Goal: Information Seeking & Learning: Learn about a topic

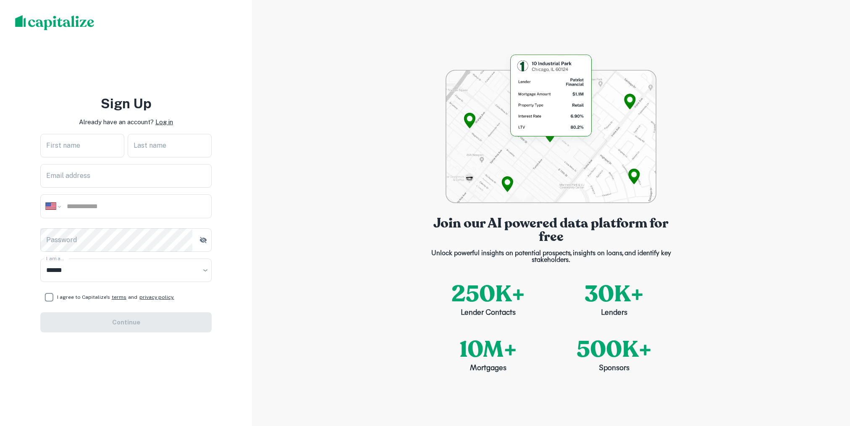
select select "**"
click at [165, 123] on p "Log in" at bounding box center [164, 122] width 18 height 10
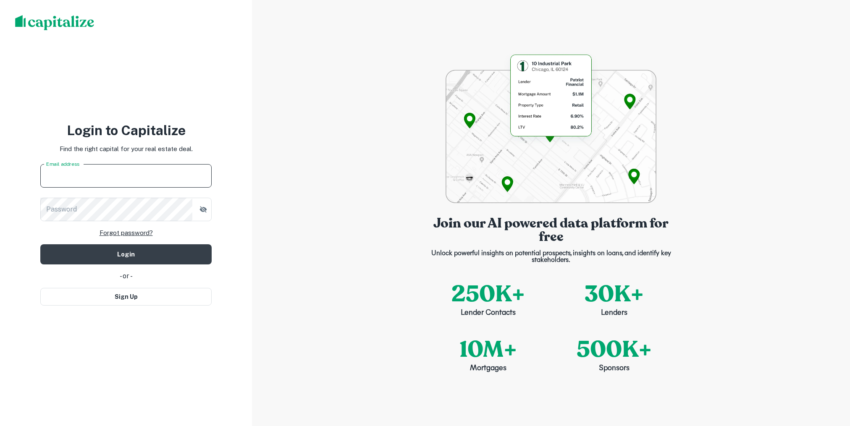
click at [155, 176] on input "Email address" at bounding box center [125, 176] width 171 height 24
type input "**********"
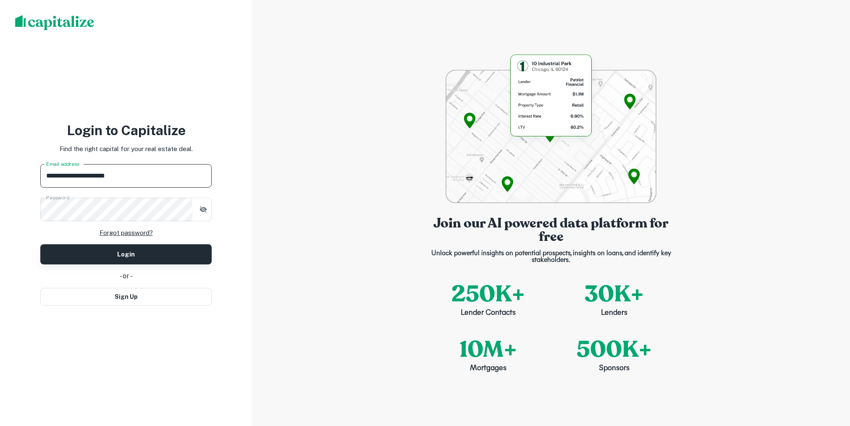
click at [133, 255] on button "Login" at bounding box center [125, 254] width 171 height 20
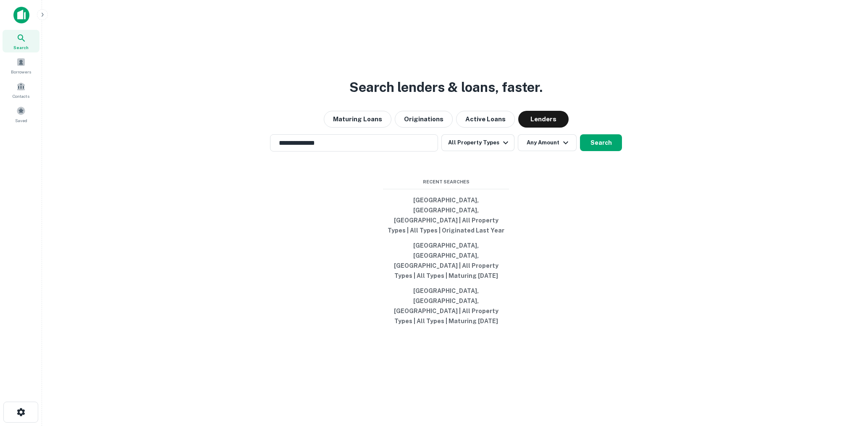
click at [42, 12] on icon "button" at bounding box center [42, 14] width 7 height 7
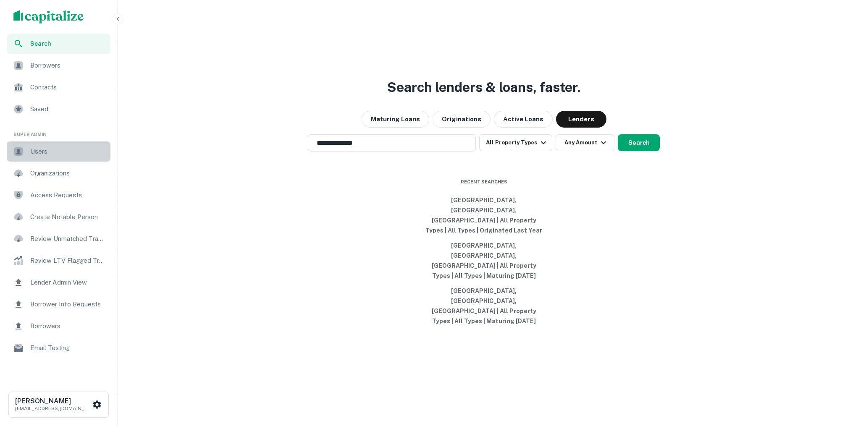
click at [60, 158] on div "Users" at bounding box center [59, 152] width 104 height 20
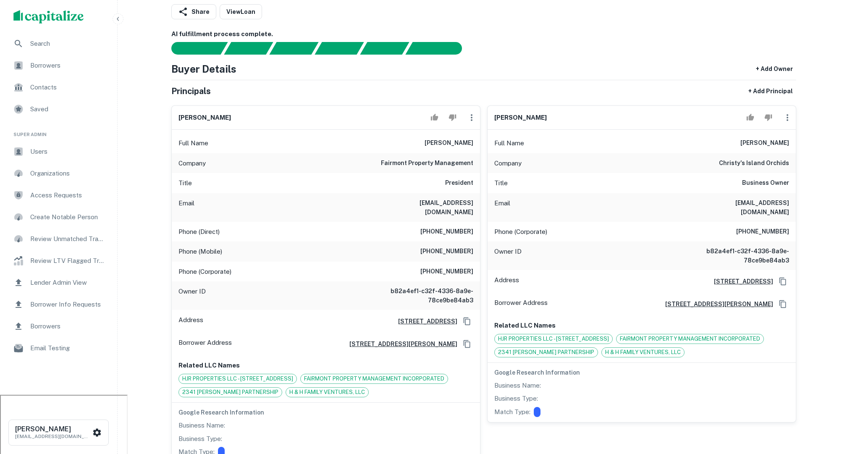
scroll to position [71, 0]
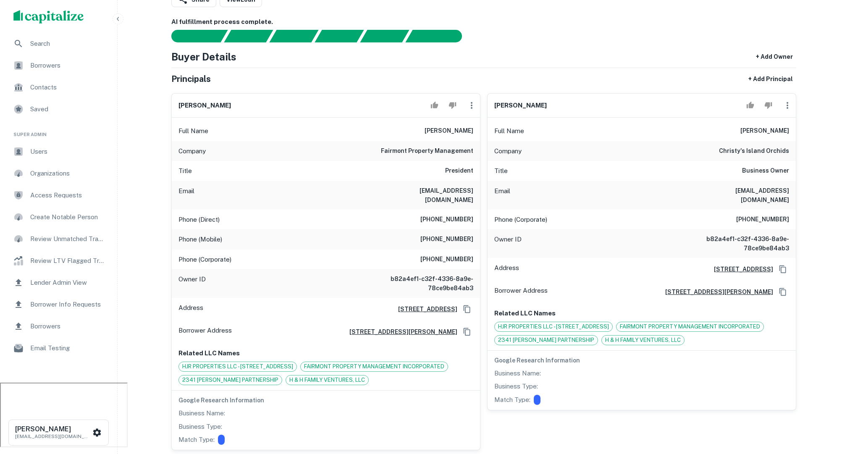
click at [84, 51] on div "Search" at bounding box center [59, 44] width 104 height 20
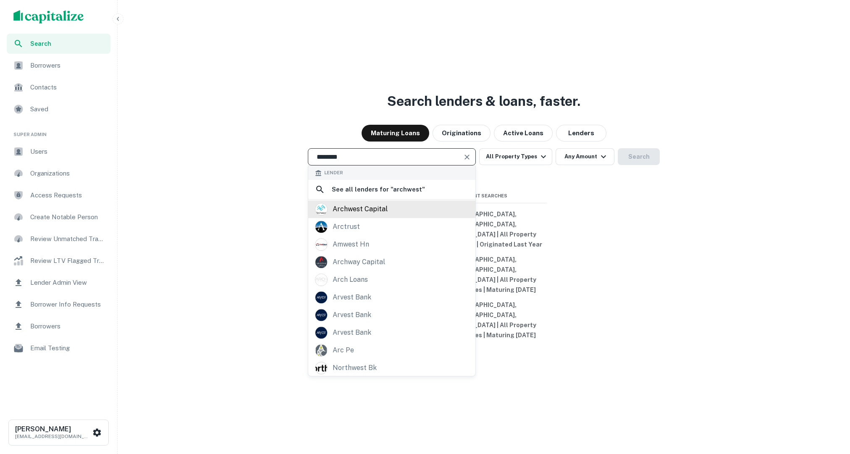
type input "********"
click at [402, 215] on div "archwest capital" at bounding box center [392, 209] width 154 height 13
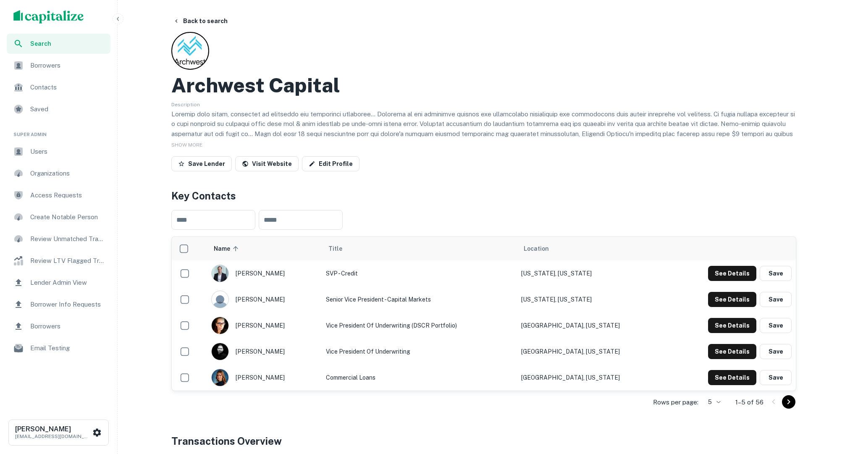
click at [719, 402] on body "Search Borrowers Contacts Saved Super Admin Users Organizations Access Requests…" at bounding box center [425, 227] width 850 height 454
click at [716, 432] on li "50" at bounding box center [713, 436] width 22 height 15
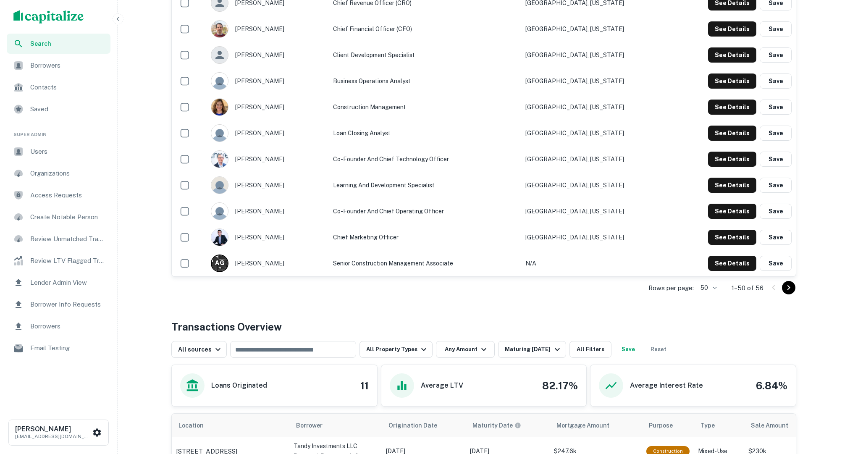
scroll to position [1561, 0]
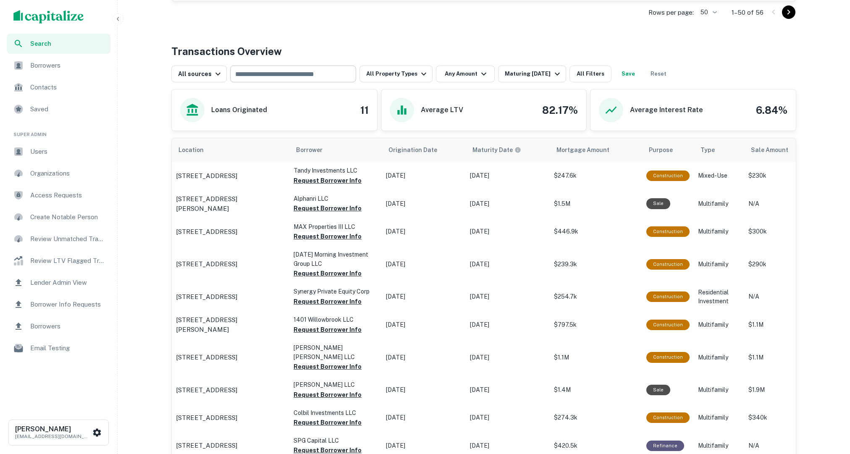
click at [294, 71] on input "text" at bounding box center [293, 74] width 120 height 12
type input "*******"
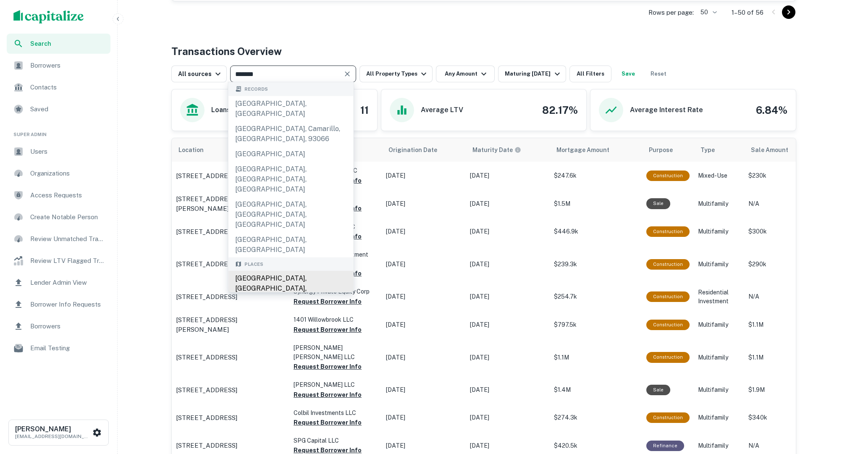
click at [286, 271] on div "Los Angeles, CA, USA" at bounding box center [290, 288] width 125 height 35
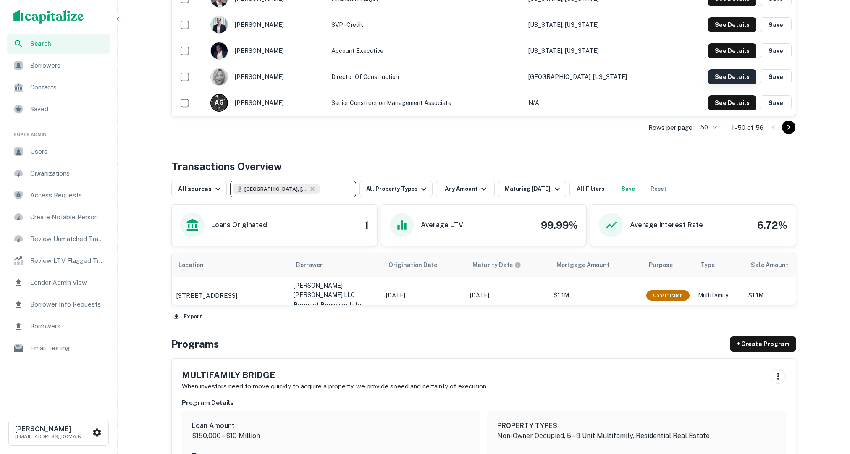
scroll to position [1442, 0]
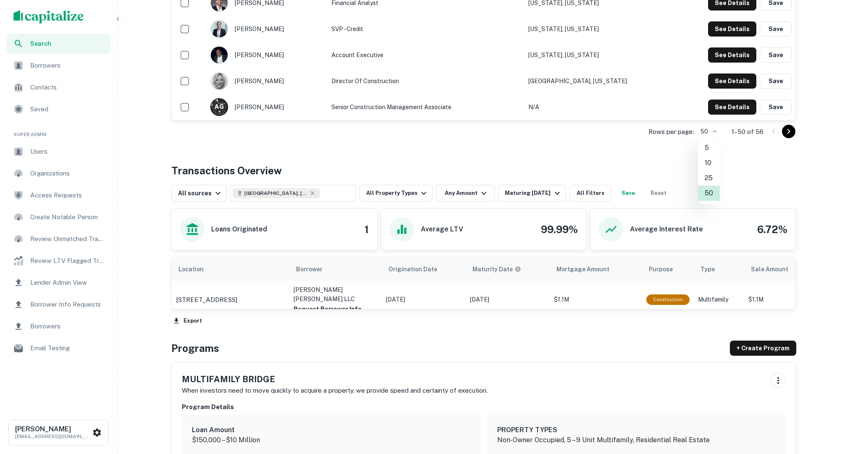
click at [705, 149] on li "5" at bounding box center [709, 147] width 22 height 15
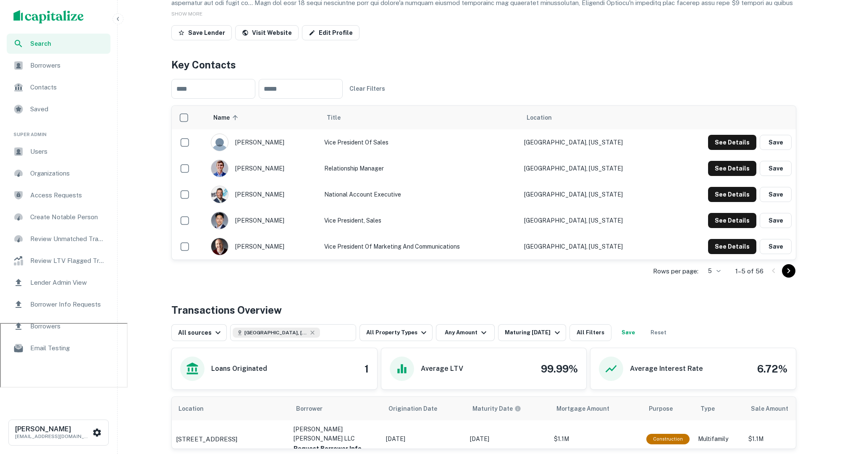
scroll to position [147, 0]
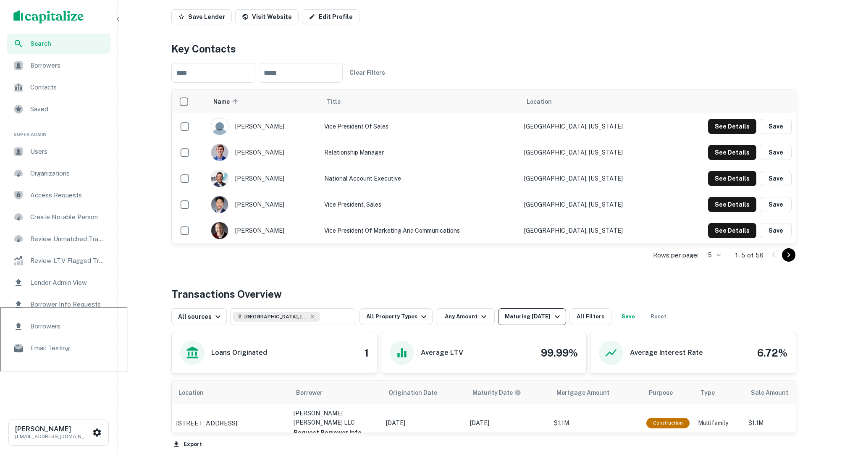
click at [554, 310] on button "Maturing In 1 Year" at bounding box center [532, 316] width 68 height 17
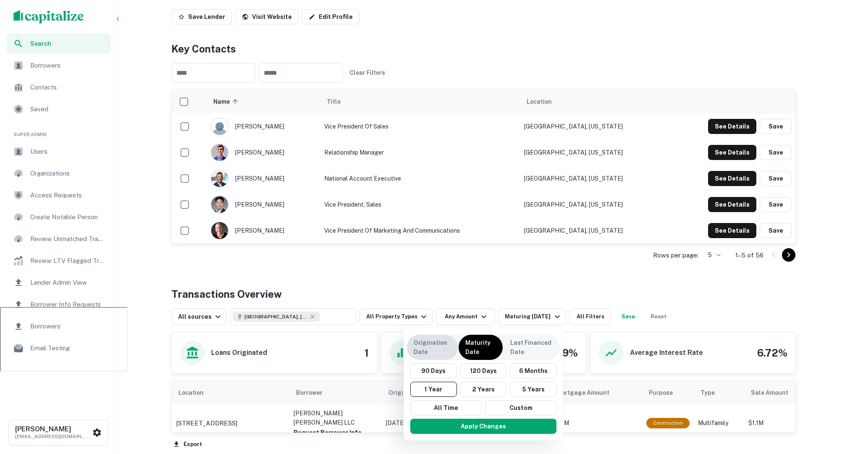
click at [431, 336] on div "Origination Date" at bounding box center [432, 347] width 51 height 25
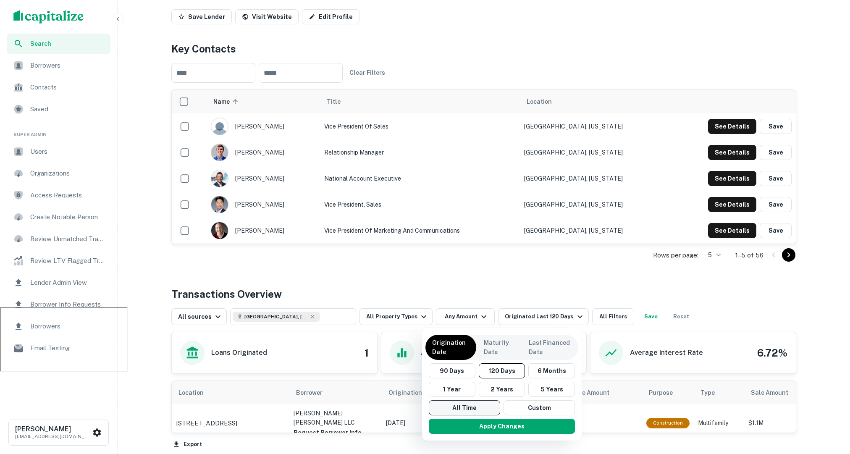
click at [475, 402] on button "All Time" at bounding box center [464, 407] width 71 height 15
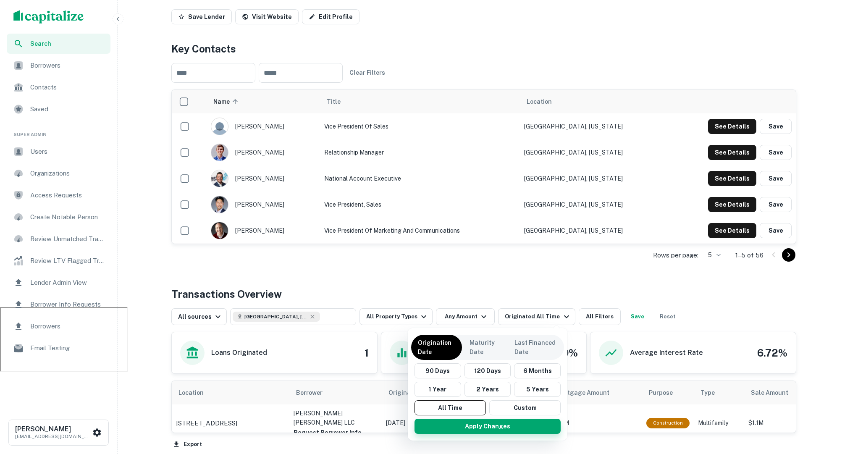
click at [481, 426] on button "Apply Changes" at bounding box center [488, 426] width 146 height 15
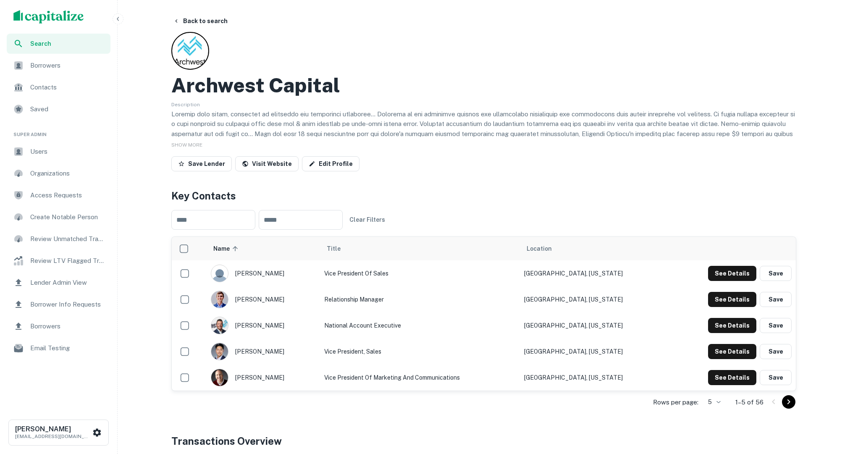
scroll to position [18, 0]
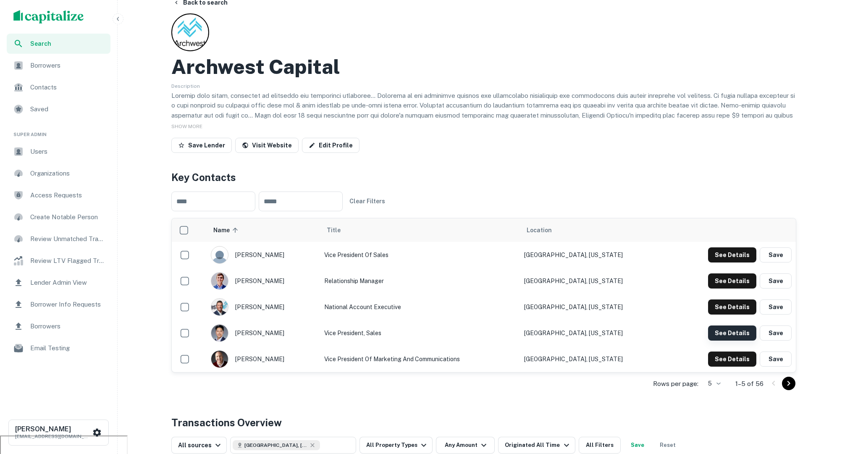
click at [738, 262] on button "See Details" at bounding box center [732, 254] width 48 height 15
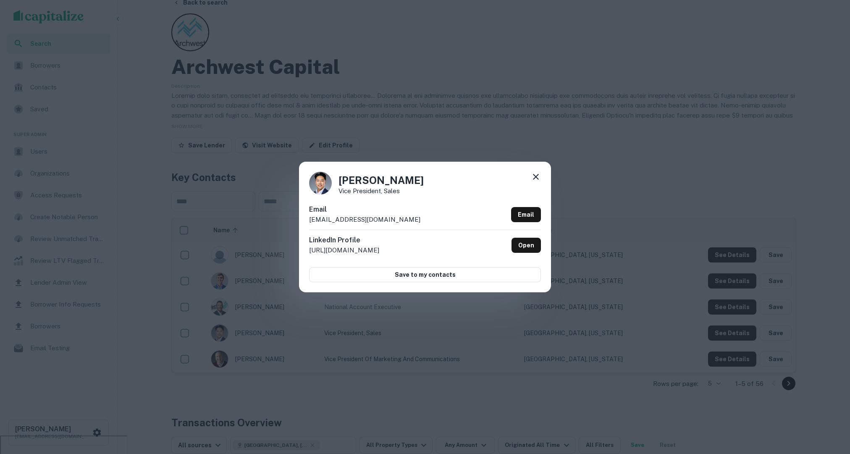
click at [531, 181] on icon at bounding box center [536, 177] width 10 height 10
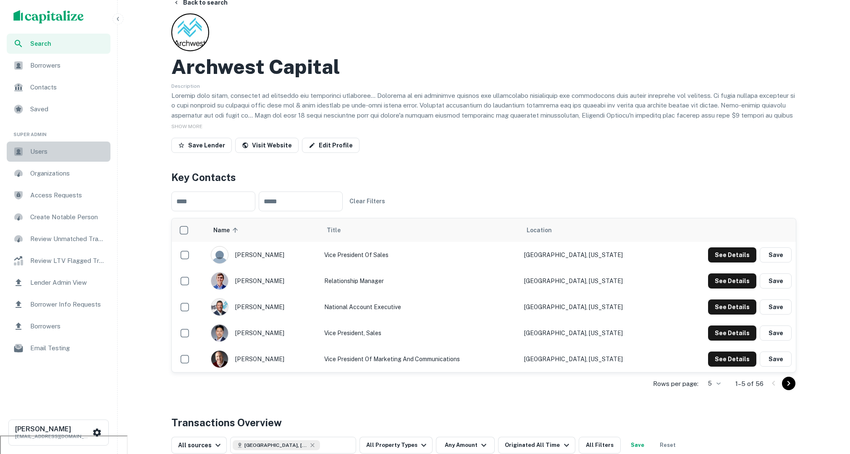
click at [59, 147] on span "Users" at bounding box center [67, 152] width 75 height 10
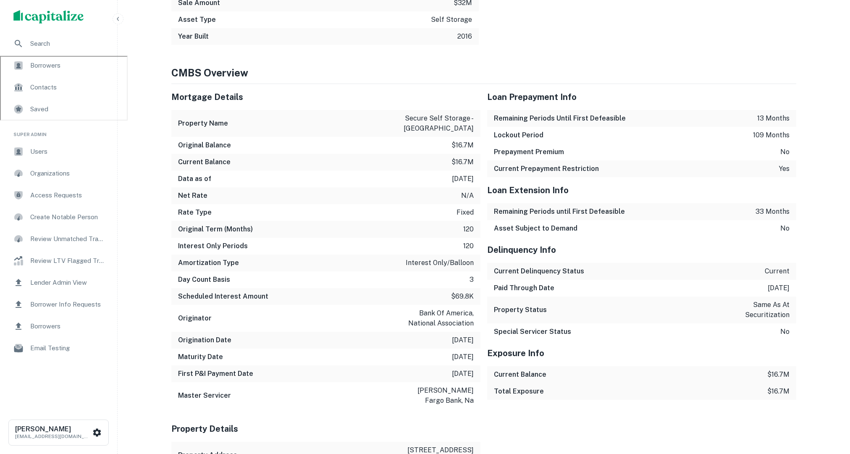
scroll to position [213, 0]
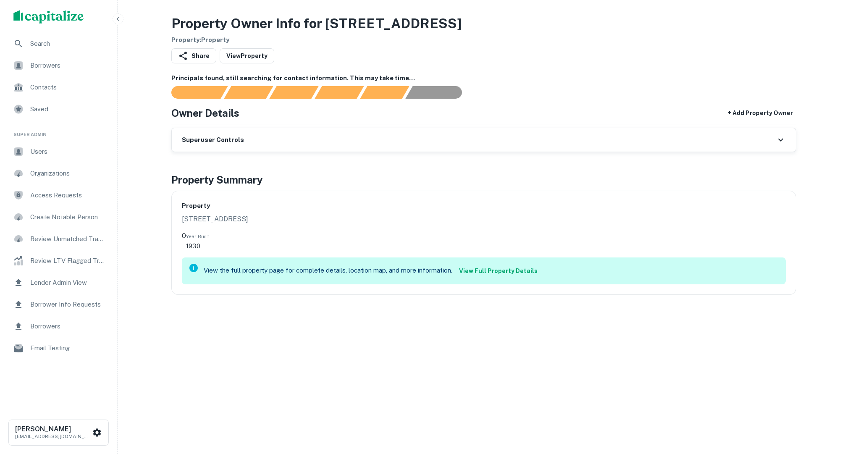
click at [489, 268] on link "View Full Property Details" at bounding box center [498, 270] width 85 height 15
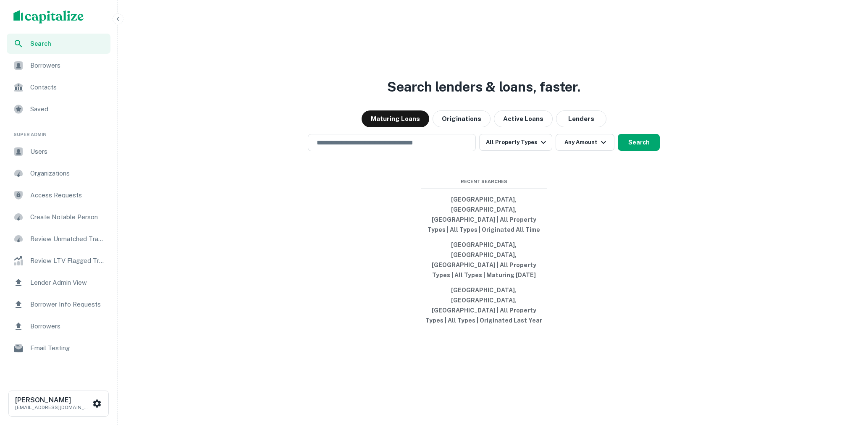
click at [357, 272] on div "Search lenders & loans, faster. Maturing Loans Originations Active Loans Lender…" at bounding box center [484, 232] width 726 height 425
click at [402, 147] on input "text" at bounding box center [392, 143] width 160 height 10
click at [394, 147] on input "text" at bounding box center [392, 143] width 160 height 10
click at [265, 242] on div "Search lenders & loans, faster. Maturing Loans Originations Active Loans Lender…" at bounding box center [484, 232] width 726 height 425
click at [364, 181] on div "Search lenders & loans, faster. Maturing Loans Originations Active Loans Lender…" at bounding box center [484, 232] width 726 height 425
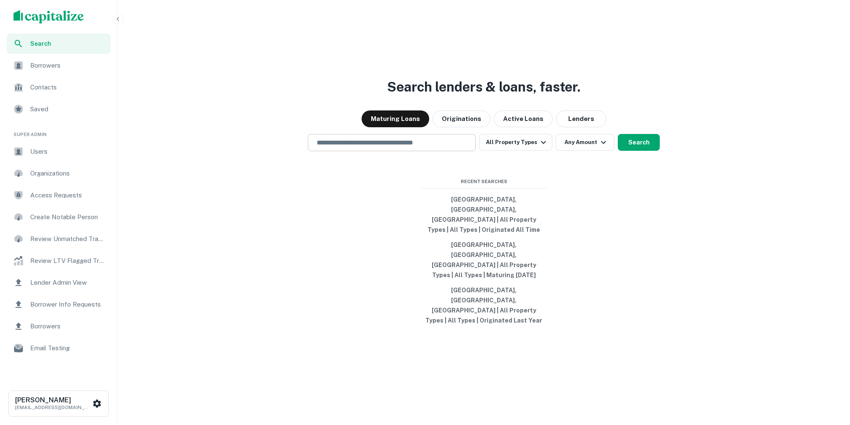
click at [372, 147] on input "text" at bounding box center [392, 143] width 160 height 10
type input "**********"
click at [656, 151] on button "Search" at bounding box center [639, 142] width 42 height 17
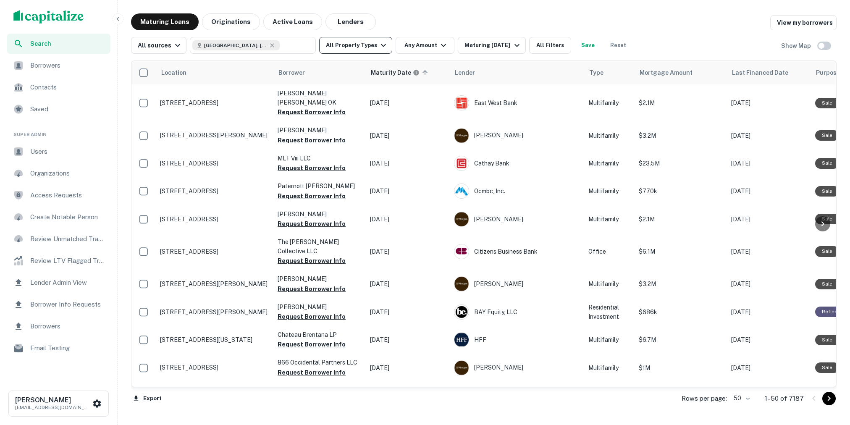
click at [381, 42] on icon "button" at bounding box center [383, 45] width 10 height 10
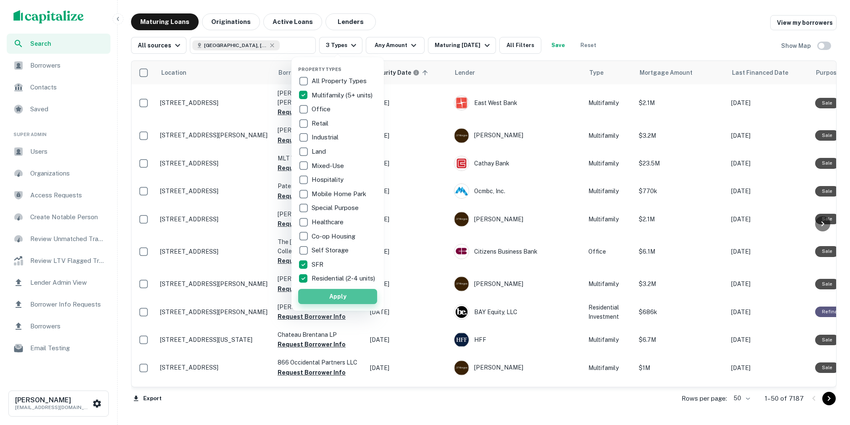
click at [341, 299] on button "Apply" at bounding box center [337, 296] width 79 height 15
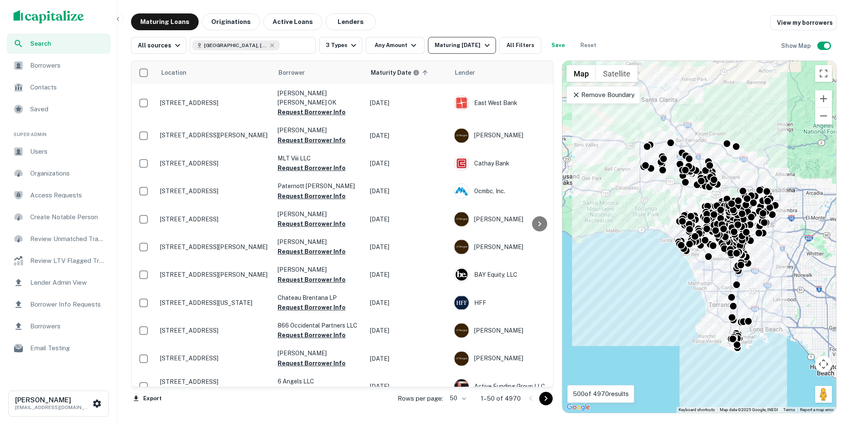
click at [482, 46] on icon "button" at bounding box center [487, 45] width 10 height 10
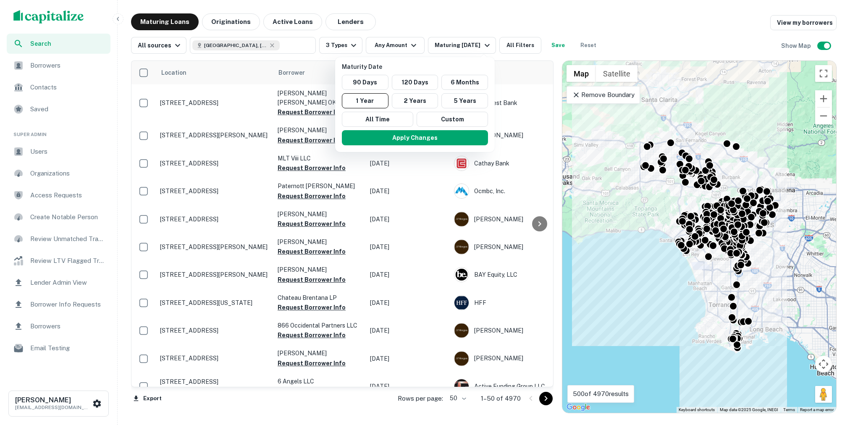
click at [454, 20] on div at bounding box center [425, 212] width 850 height 425
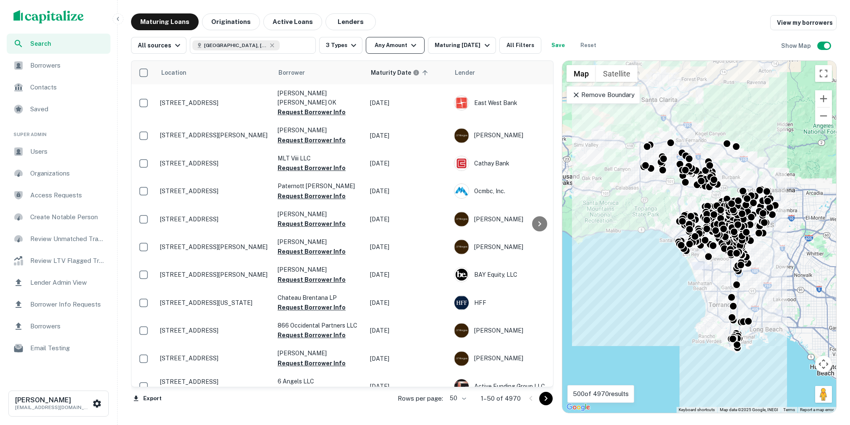
click at [413, 49] on icon "button" at bounding box center [414, 45] width 10 height 10
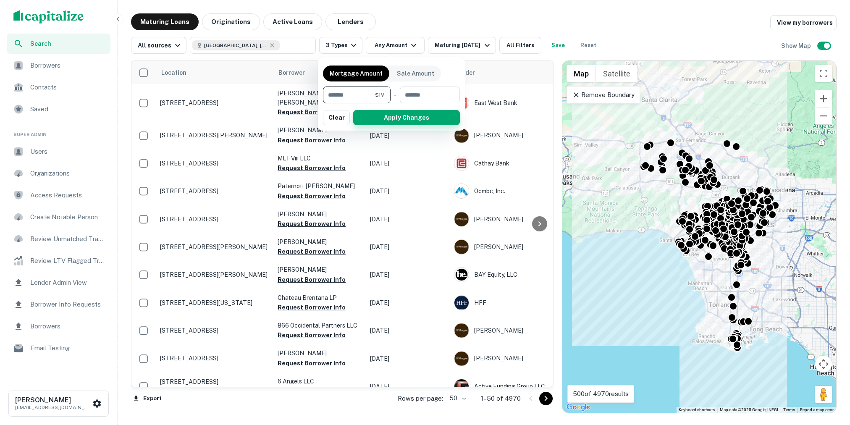
type input "*******"
click at [389, 115] on button "Apply Changes" at bounding box center [406, 117] width 107 height 15
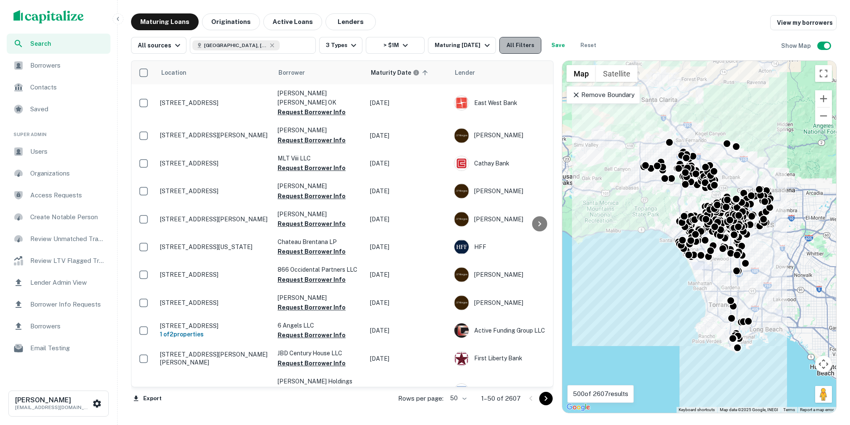
click at [519, 42] on button "All Filters" at bounding box center [520, 45] width 42 height 17
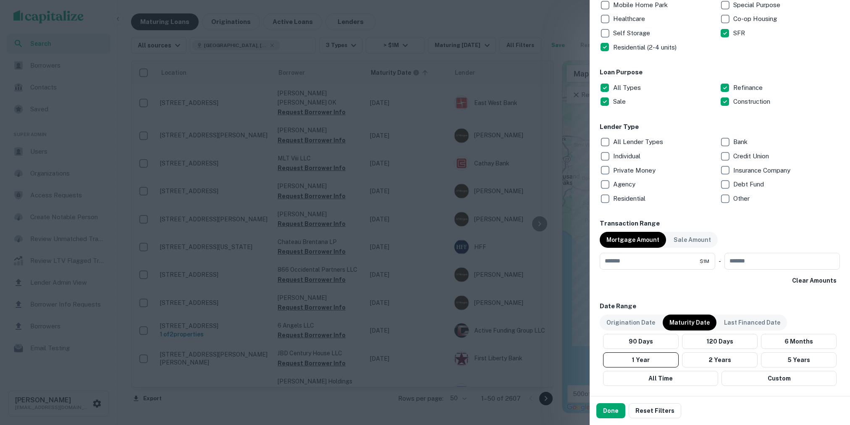
scroll to position [264, 0]
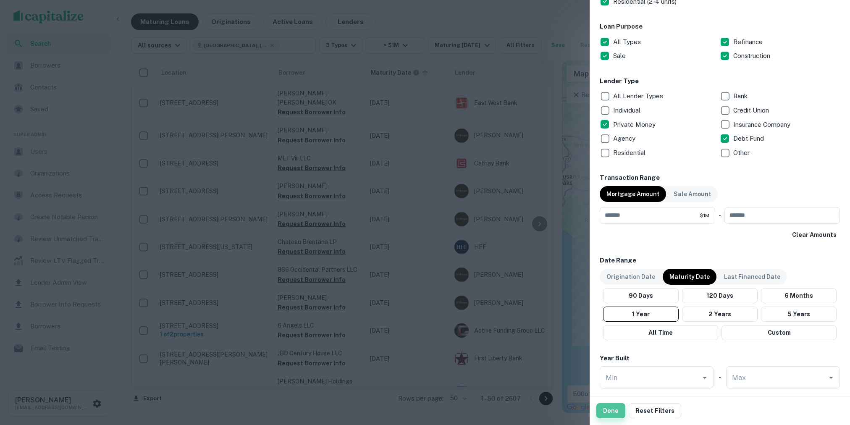
click at [607, 407] on button "Done" at bounding box center [610, 410] width 29 height 15
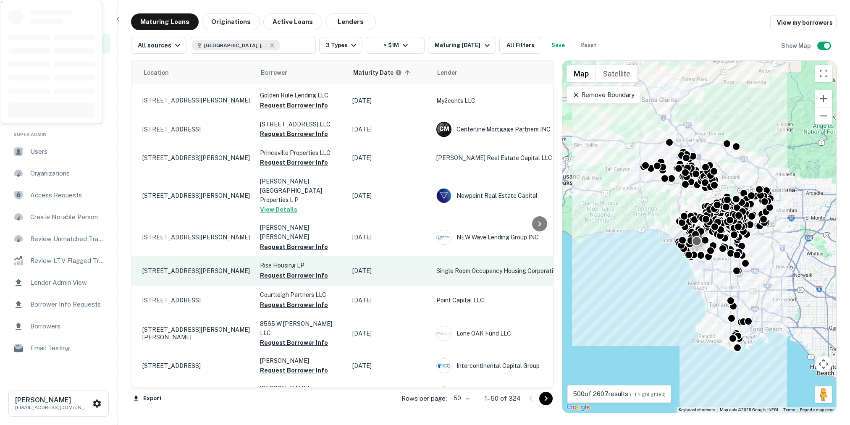
scroll to position [406, 18]
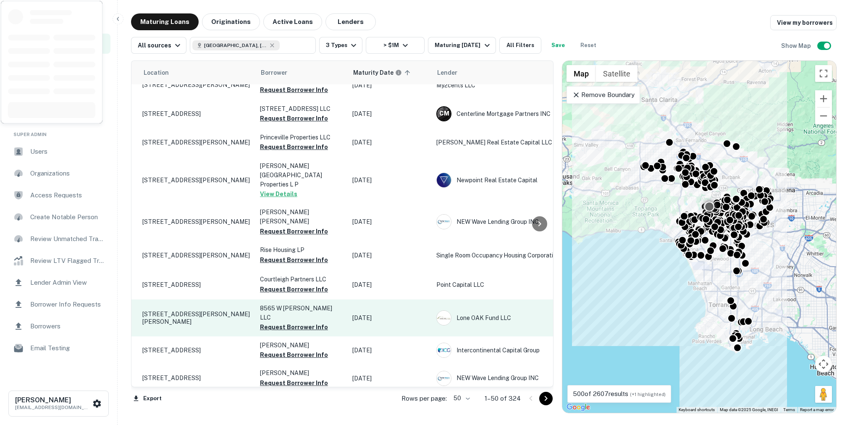
click at [208, 310] on p "8565 W West Knoll Dr West Hollywood, CA90069" at bounding box center [196, 317] width 109 height 15
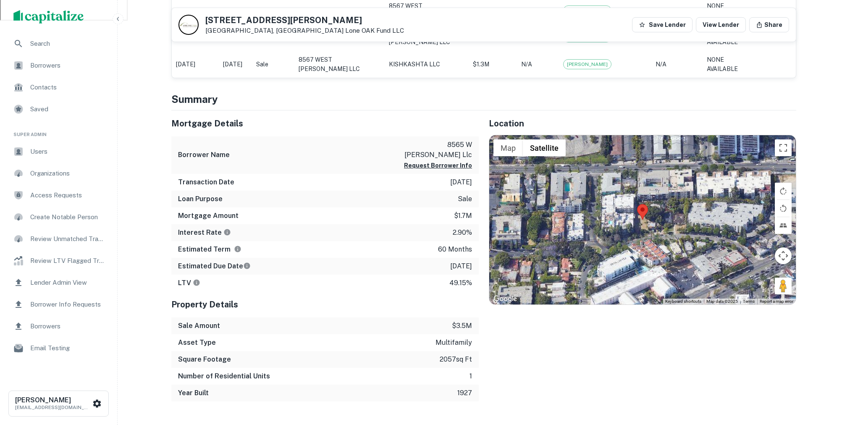
scroll to position [471, 0]
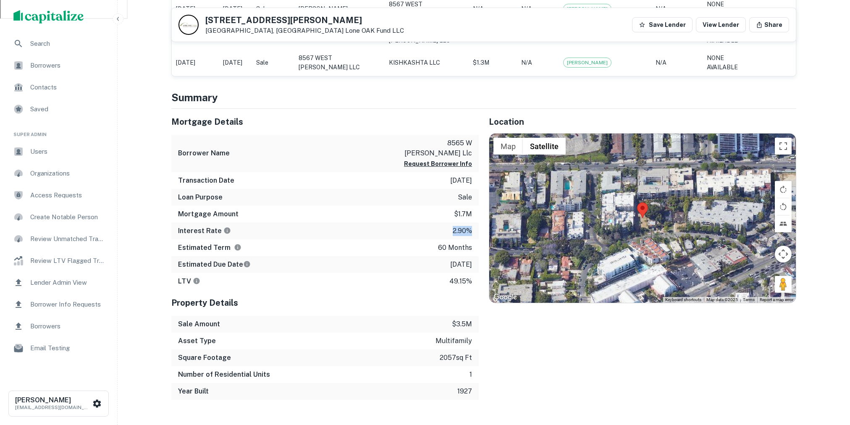
drag, startPoint x: 448, startPoint y: 219, endPoint x: 470, endPoint y: 218, distance: 22.7
click at [470, 223] on div "Interest Rate 2.90%" at bounding box center [324, 231] width 307 height 17
click at [422, 239] on div "Estimated Term 60 months" at bounding box center [324, 247] width 307 height 17
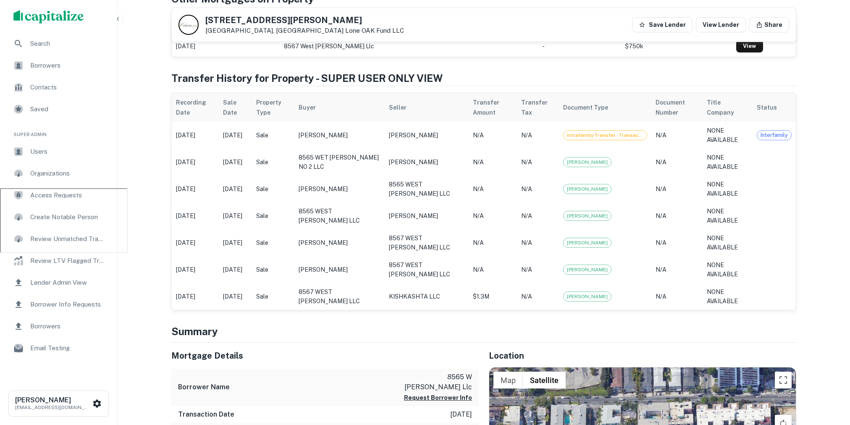
scroll to position [233, 0]
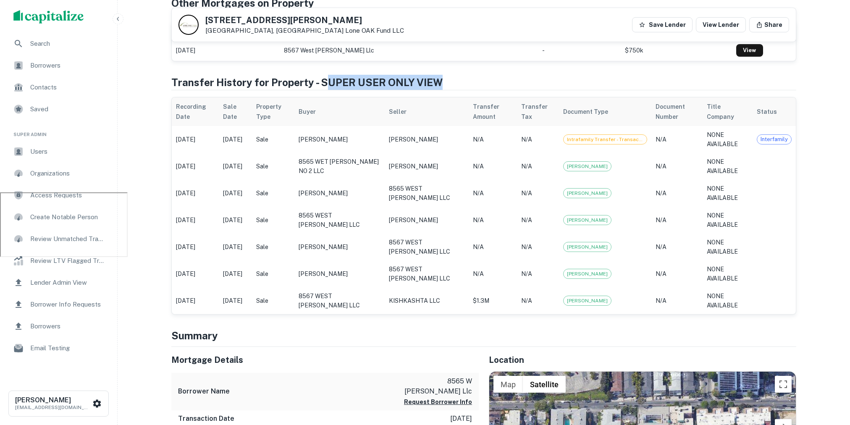
drag, startPoint x: 443, startPoint y: 81, endPoint x: 323, endPoint y: 83, distance: 119.3
click at [324, 83] on h4 "Transfer History for Property - SUPER USER ONLY VIEW" at bounding box center [483, 82] width 625 height 15
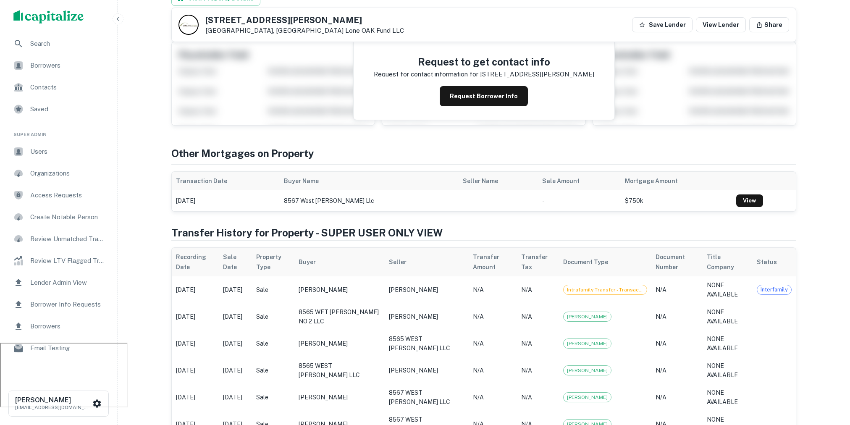
scroll to position [71, 0]
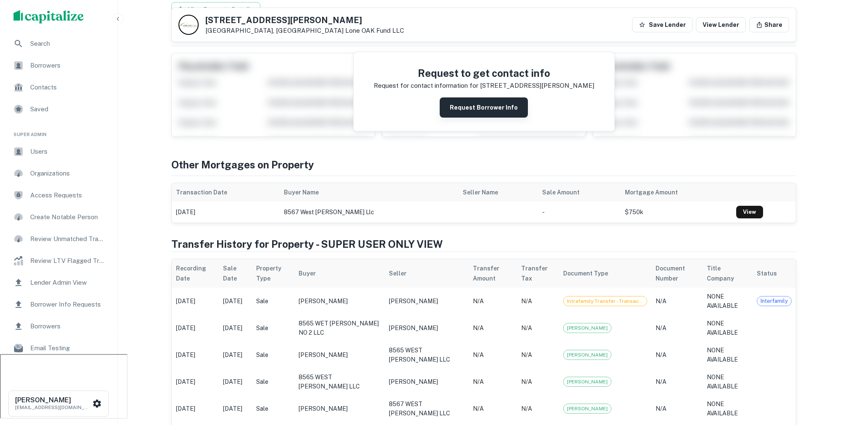
click at [471, 106] on button "Request Borrower Info" at bounding box center [484, 107] width 88 height 20
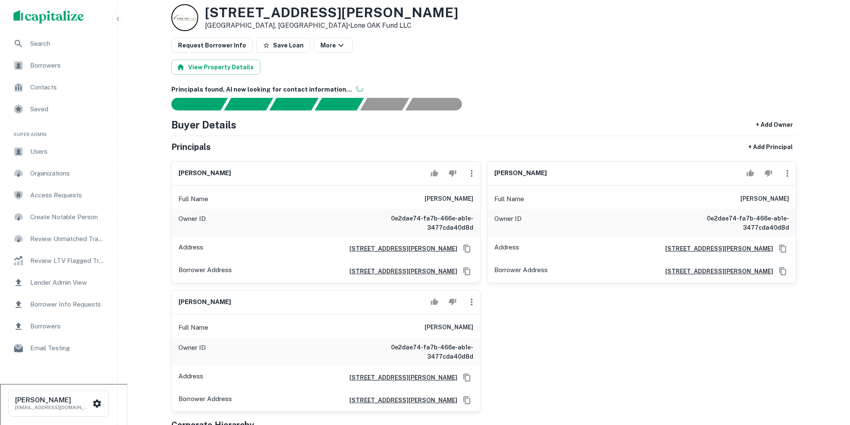
scroll to position [60, 0]
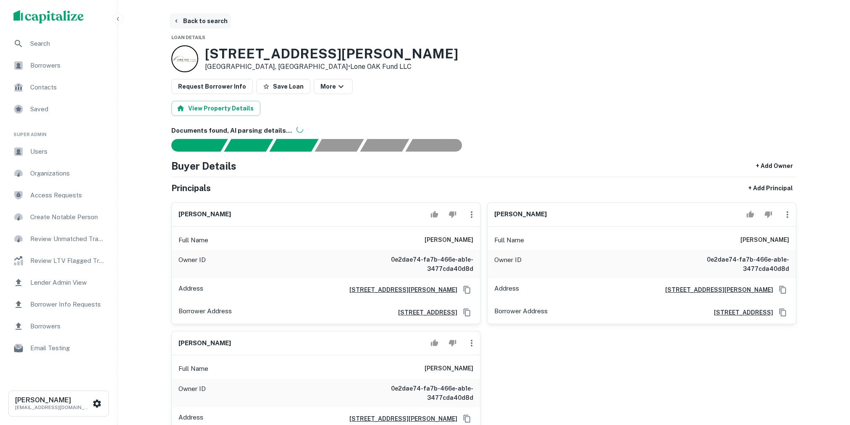
click at [205, 23] on button "Back to search" at bounding box center [200, 20] width 61 height 15
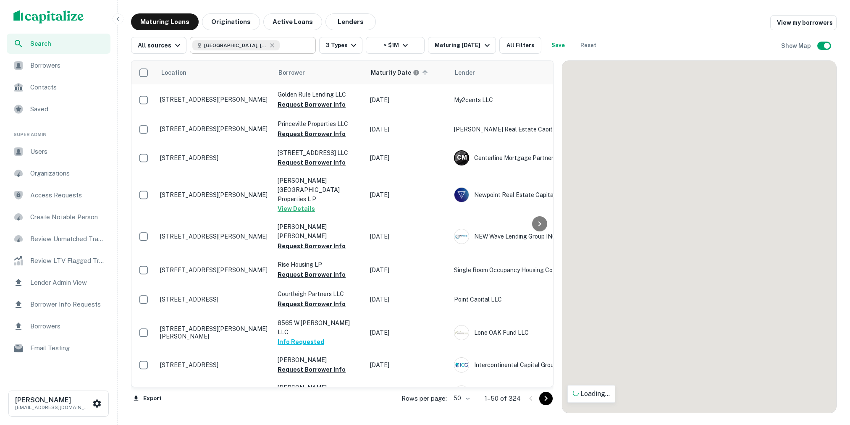
scroll to position [406, 0]
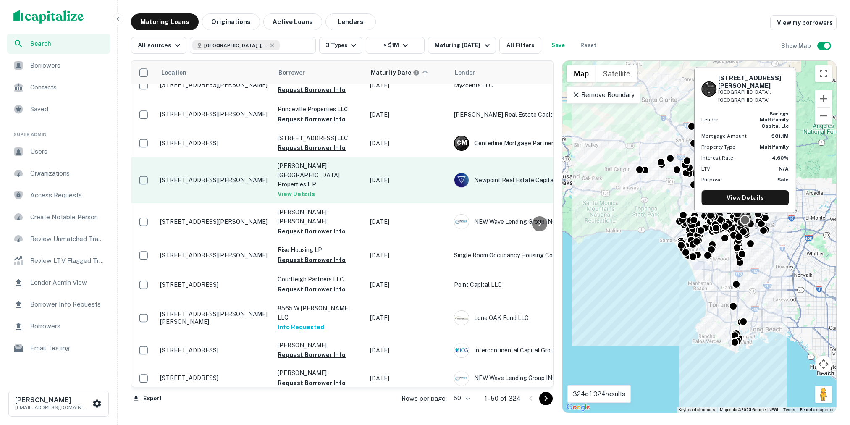
click at [352, 180] on td "Palmer Sixth Street Properties L P View Details" at bounding box center [319, 180] width 92 height 46
click at [335, 173] on p "Palmer Sixth Street Properties L P" at bounding box center [320, 175] width 84 height 28
click at [204, 184] on td "632 S Bixel St Los Angeles, CA90017" at bounding box center [215, 180] width 118 height 46
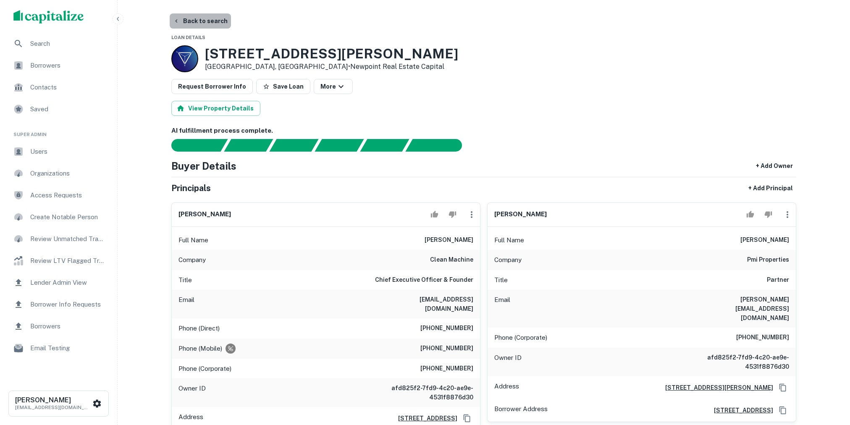
click at [205, 24] on button "Back to search" at bounding box center [200, 20] width 61 height 15
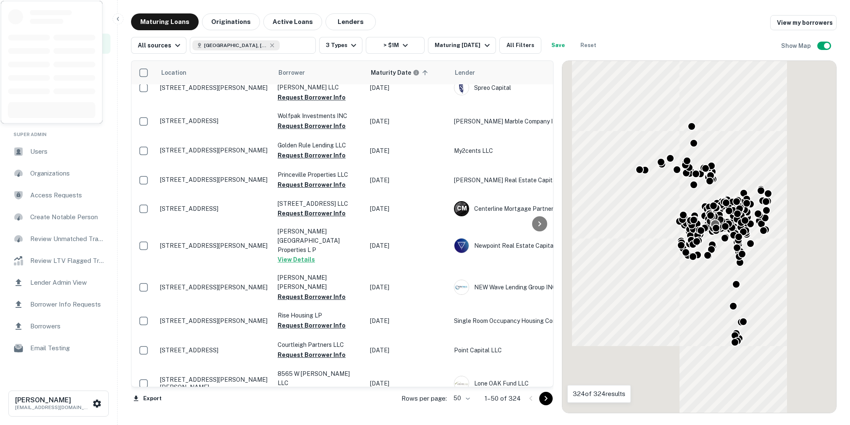
scroll to position [406, 0]
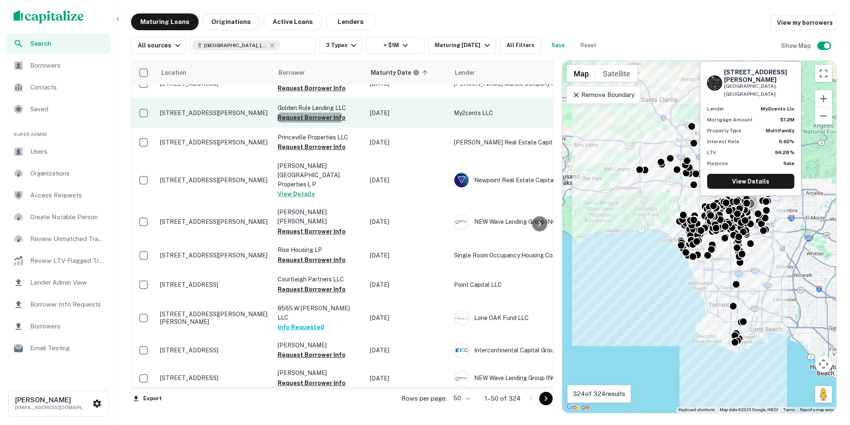
click at [307, 113] on button "Request Borrower Info" at bounding box center [312, 118] width 68 height 10
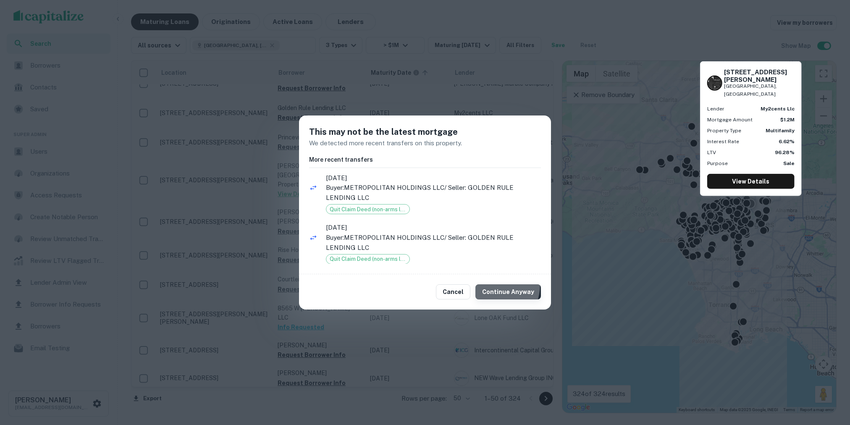
click at [493, 284] on button "Continue Anyway" at bounding box center [508, 291] width 66 height 15
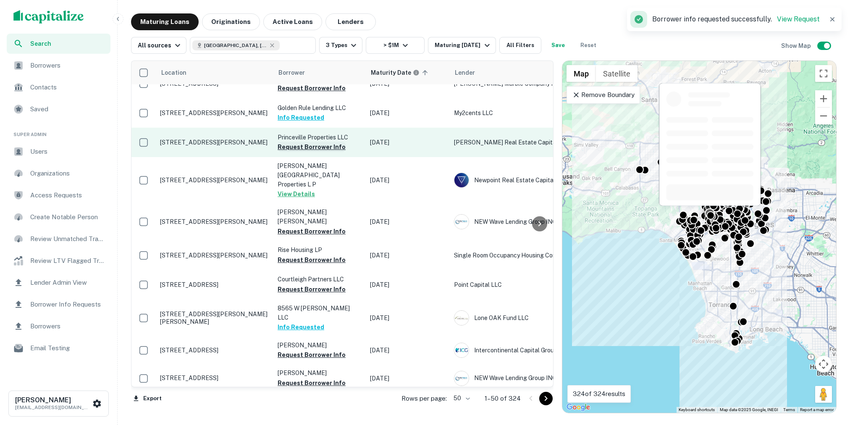
click at [326, 144] on button "Request Borrower Info" at bounding box center [312, 147] width 68 height 10
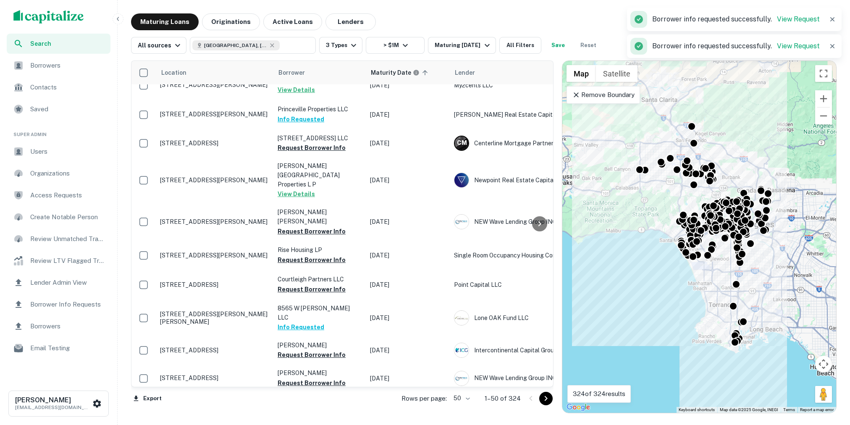
click at [63, 60] on span "Borrowers" at bounding box center [67, 65] width 75 height 10
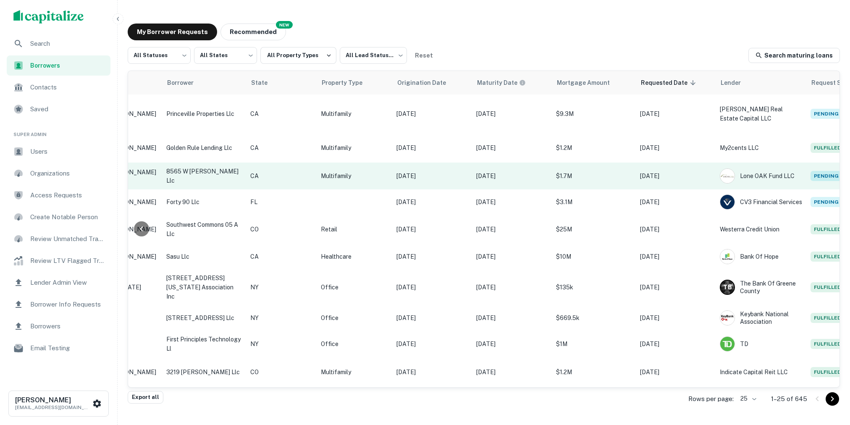
scroll to position [0, 190]
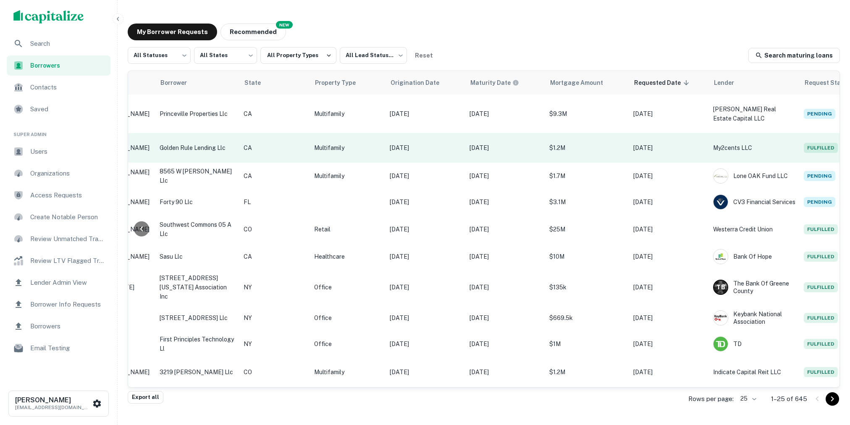
click at [562, 143] on p "$1.2M" at bounding box center [587, 147] width 76 height 9
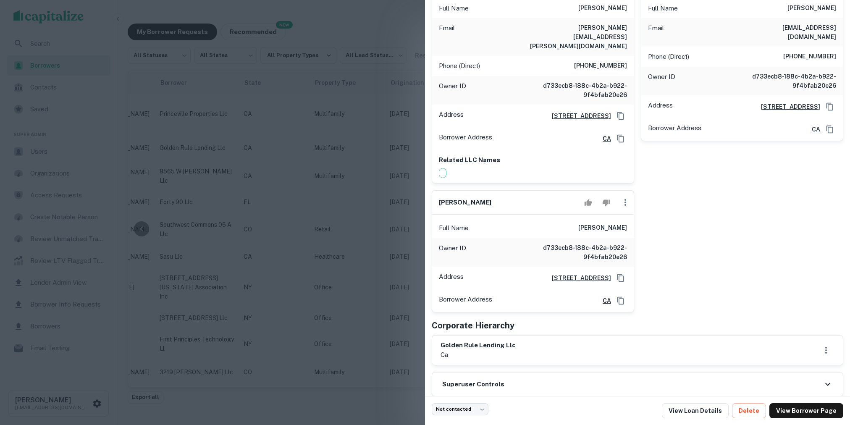
scroll to position [119, 0]
click at [354, 185] on div at bounding box center [425, 212] width 850 height 425
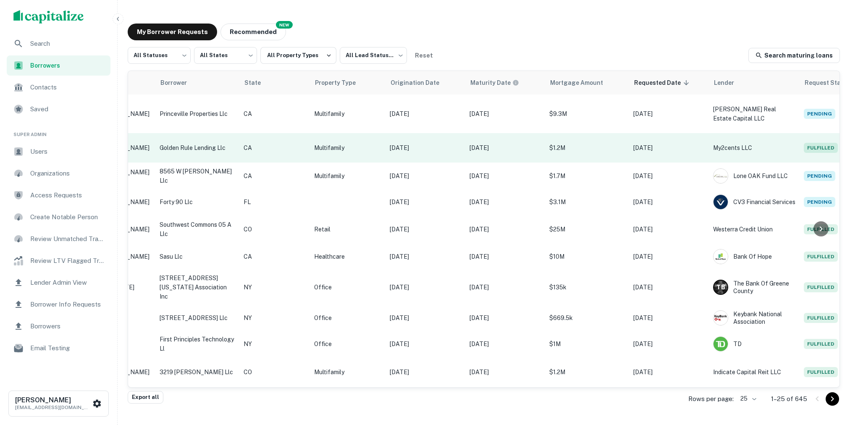
scroll to position [0, 0]
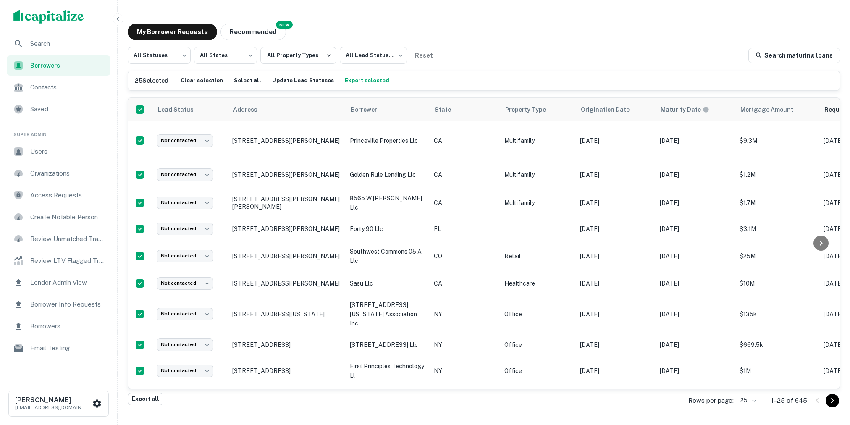
click at [51, 41] on span "Search" at bounding box center [67, 44] width 75 height 10
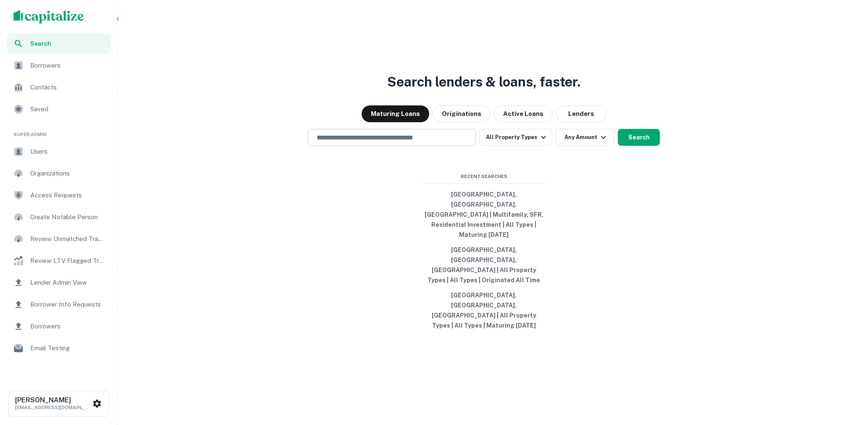
click at [396, 142] on input "text" at bounding box center [392, 138] width 160 height 10
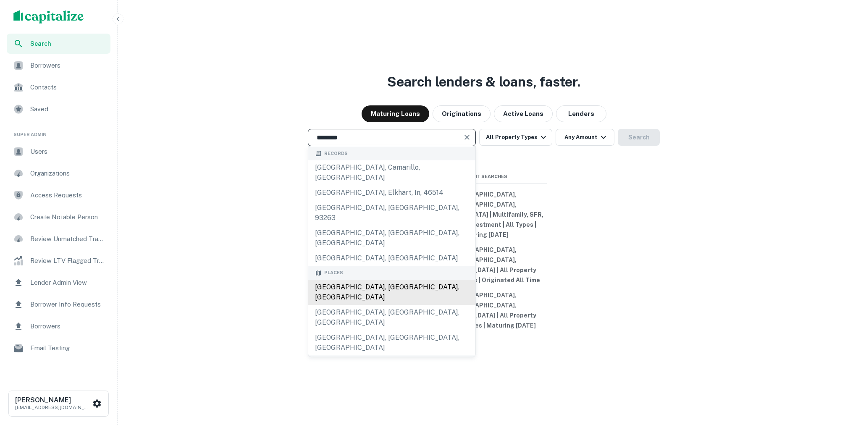
click at [353, 283] on div "[GEOGRAPHIC_DATA], [GEOGRAPHIC_DATA], [GEOGRAPHIC_DATA]" at bounding box center [391, 292] width 167 height 25
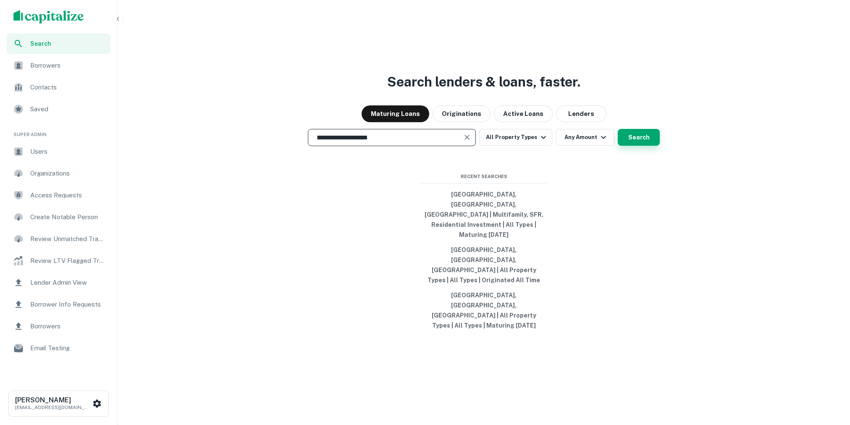
type input "**********"
click at [621, 146] on button "Search" at bounding box center [639, 137] width 42 height 17
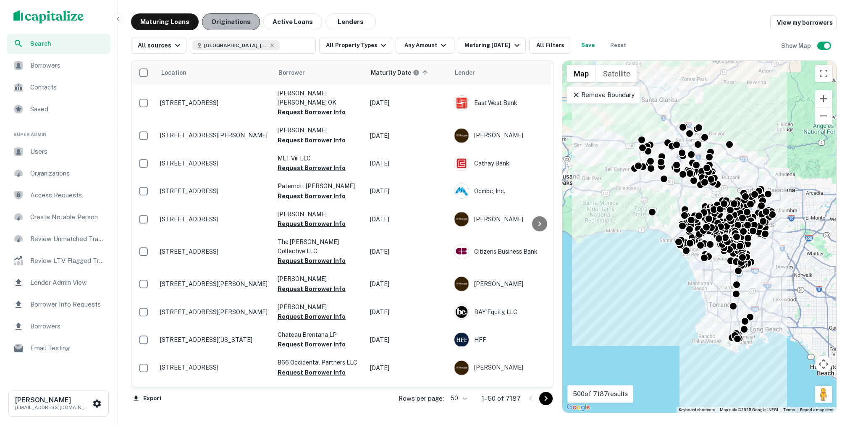
click at [228, 20] on button "Originations" at bounding box center [231, 21] width 58 height 17
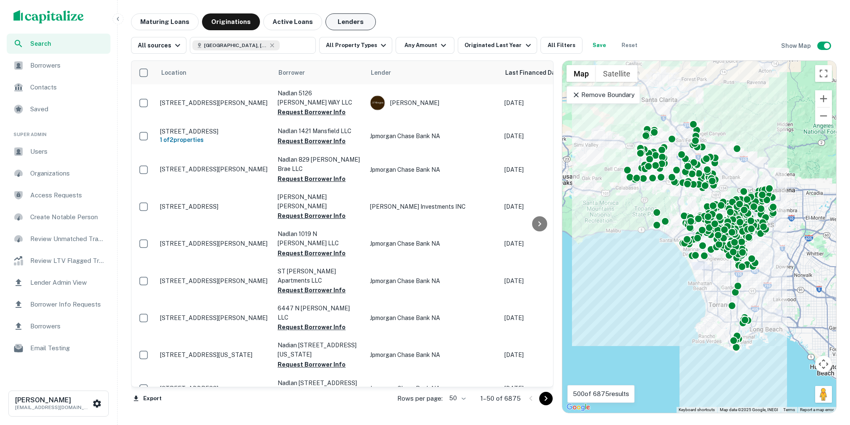
click at [346, 24] on button "Lenders" at bounding box center [350, 21] width 50 height 17
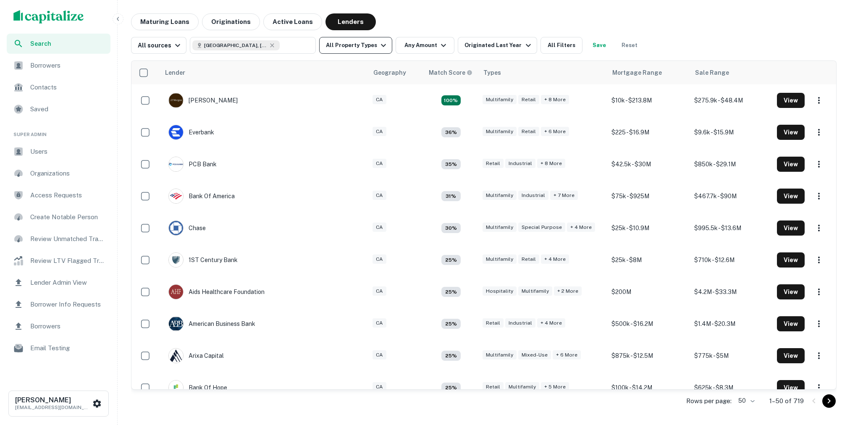
click at [381, 47] on icon "button" at bounding box center [383, 45] width 10 height 10
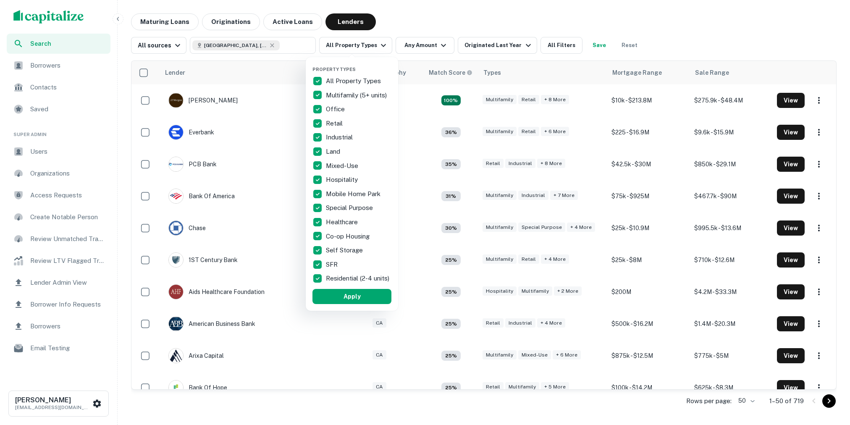
click at [428, 21] on div at bounding box center [425, 212] width 850 height 425
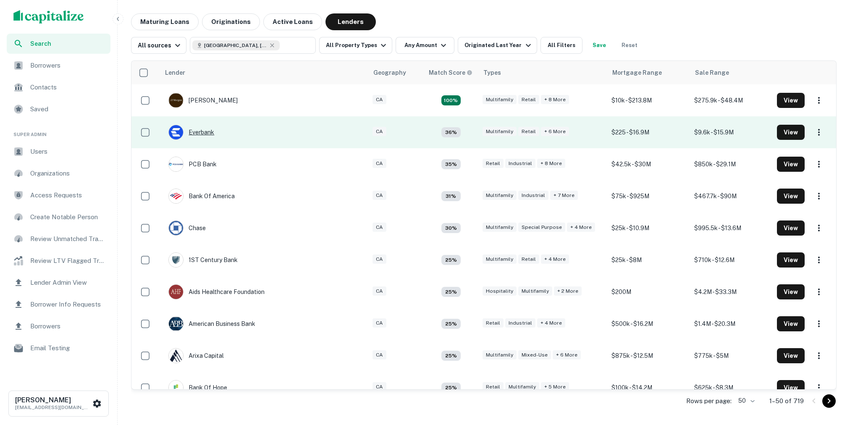
click at [207, 134] on div "Everbank" at bounding box center [191, 132] width 46 height 15
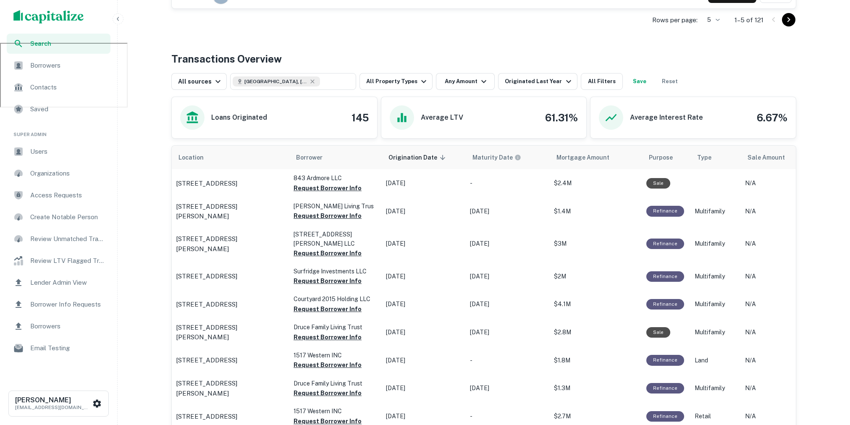
scroll to position [396, 0]
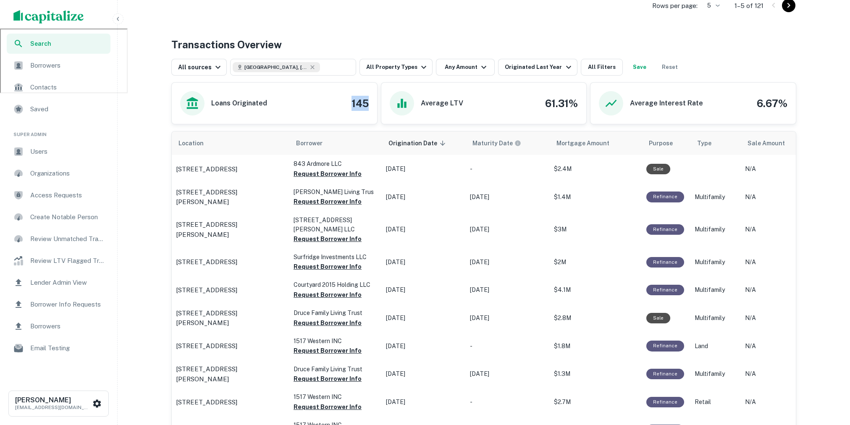
drag, startPoint x: 351, startPoint y: 102, endPoint x: 372, endPoint y: 102, distance: 21.0
click at [372, 102] on div "Loans Originated 145" at bounding box center [274, 103] width 205 height 41
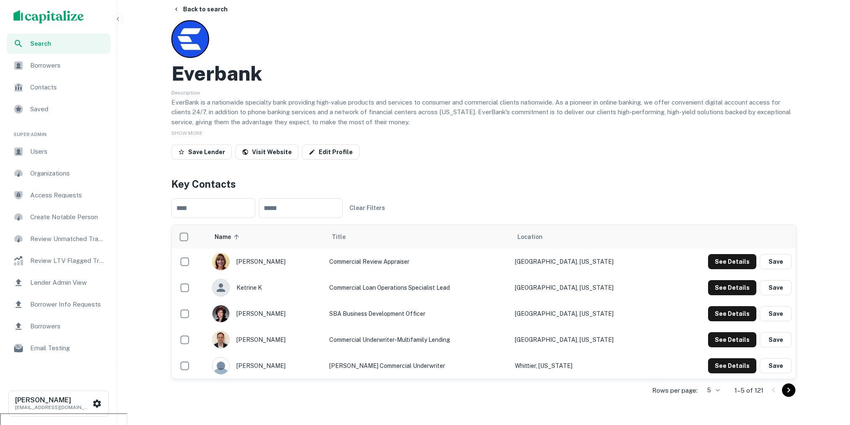
scroll to position [0, 0]
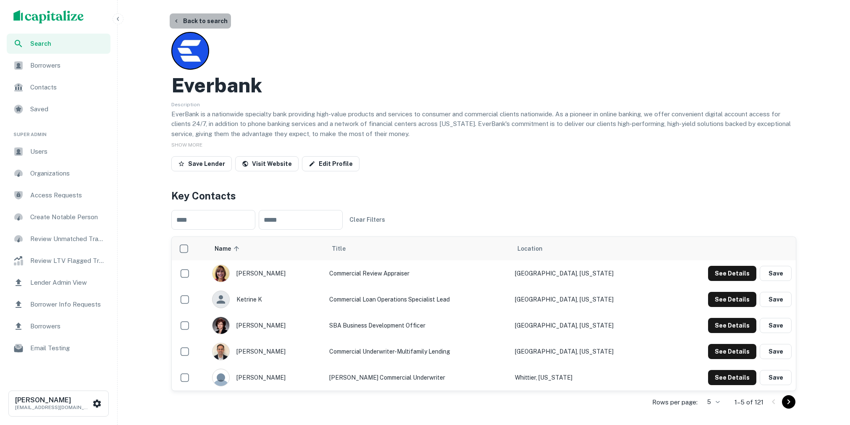
click at [202, 21] on button "Back to search" at bounding box center [200, 20] width 61 height 15
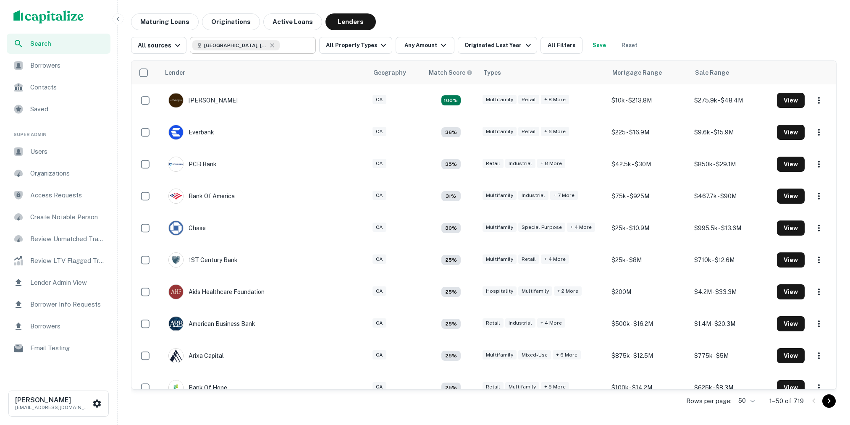
type input "**********"
click at [294, 44] on input "**********" at bounding box center [296, 45] width 32 height 12
click at [294, 44] on input "**********" at bounding box center [245, 45] width 107 height 12
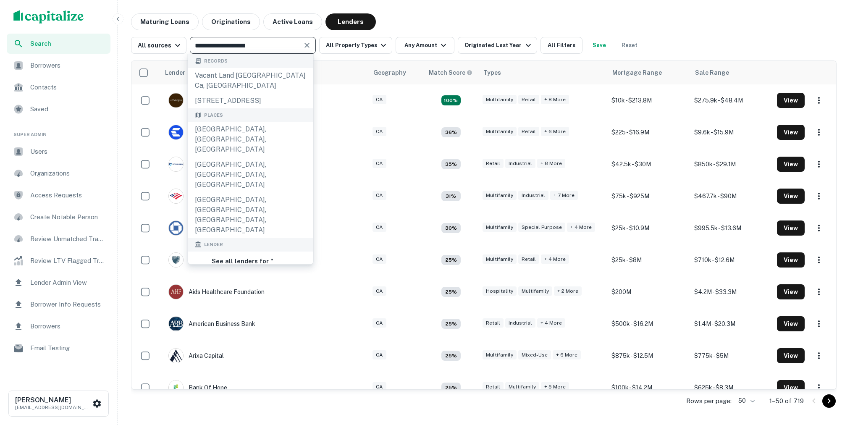
click at [522, 21] on div "Maturing Loans Originations Active Loans Lenders" at bounding box center [484, 21] width 706 height 17
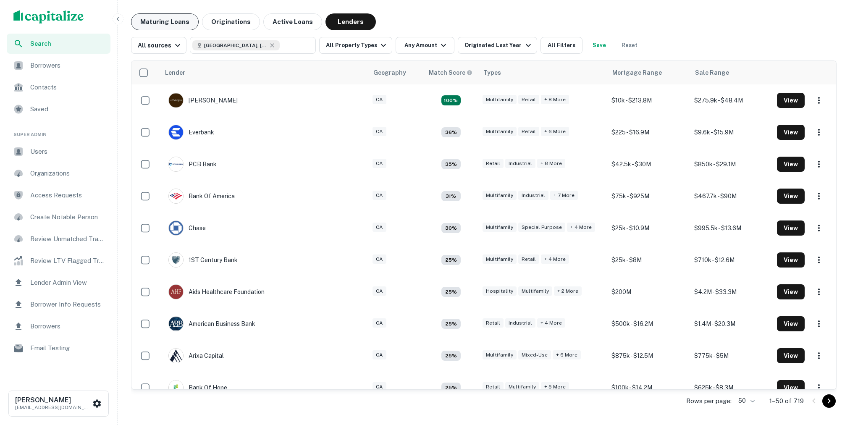
click at [176, 26] on button "Maturing Loans" at bounding box center [165, 21] width 68 height 17
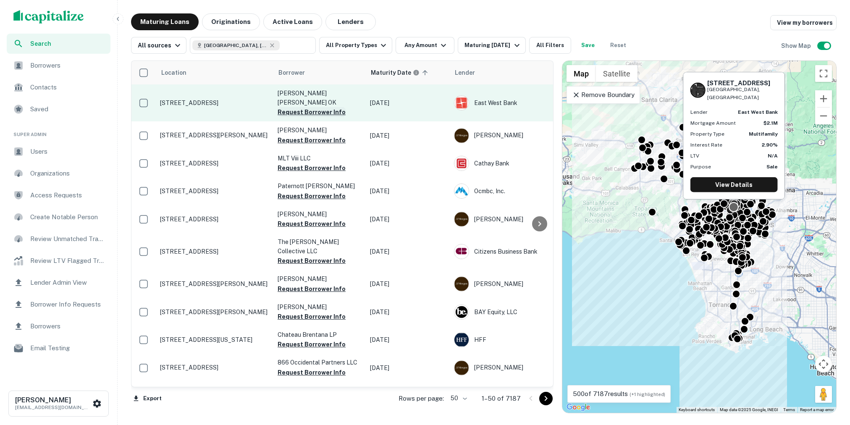
click at [318, 107] on button "Request Borrower Info" at bounding box center [312, 112] width 68 height 10
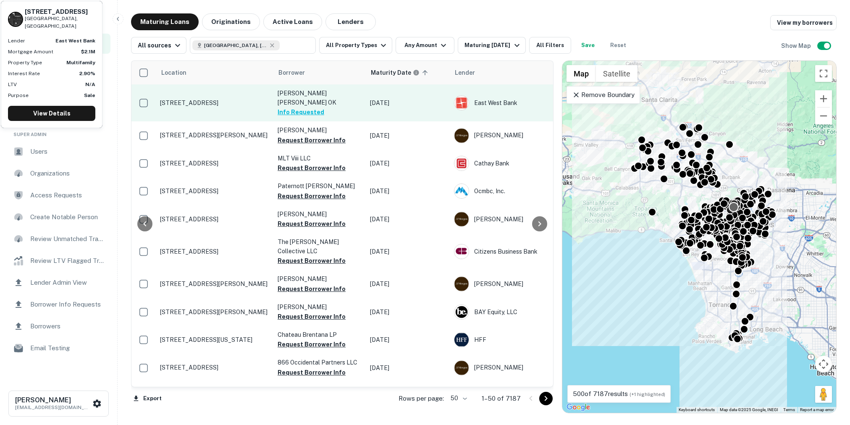
scroll to position [0, 60]
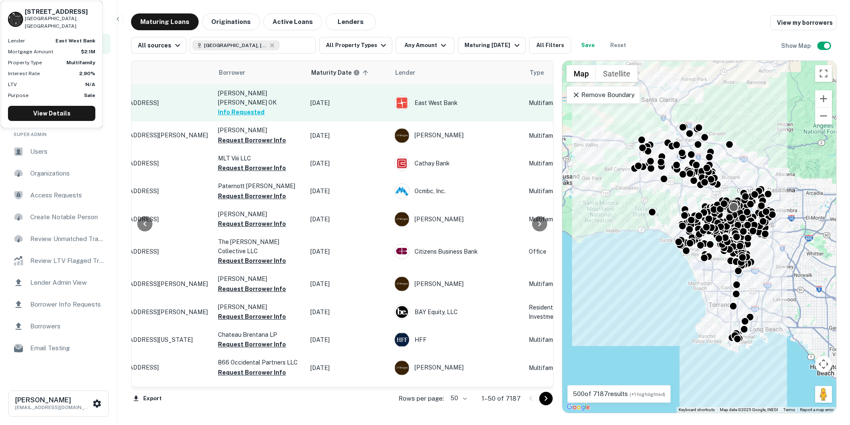
click at [189, 105] on p "4931 Romaine St Los Angeles, CA90029" at bounding box center [154, 103] width 109 height 8
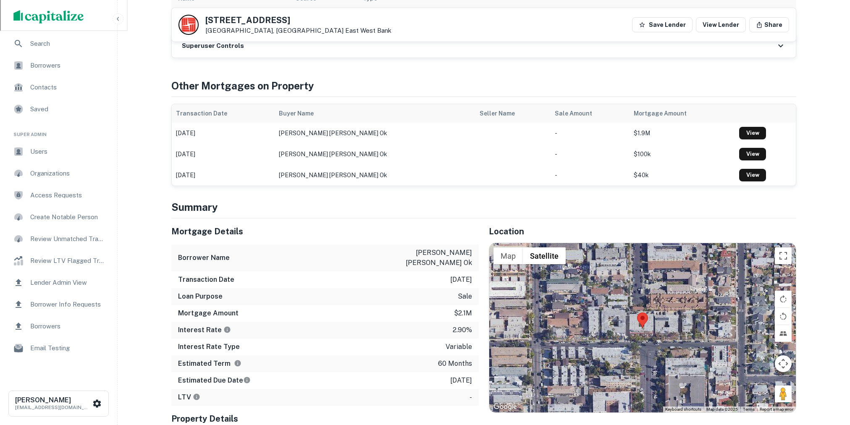
scroll to position [533, 0]
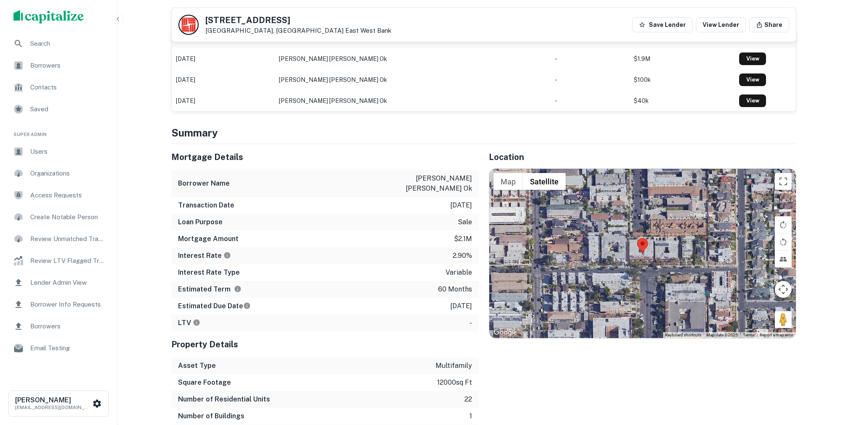
click at [82, 70] on span "Borrowers" at bounding box center [67, 65] width 75 height 10
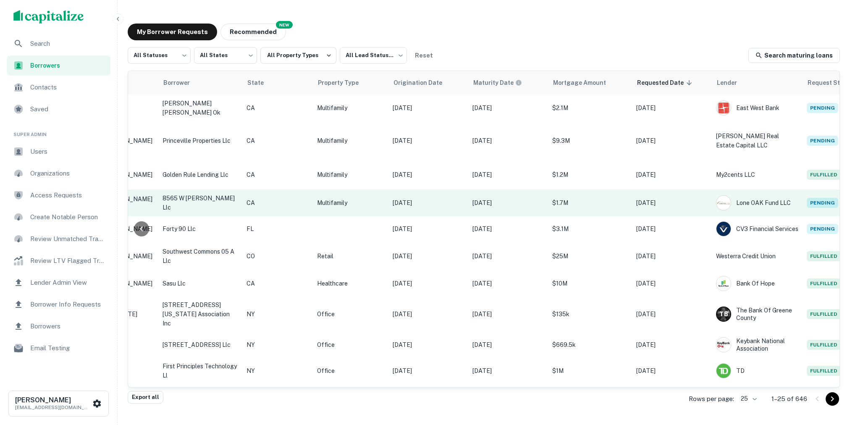
scroll to position [0, 190]
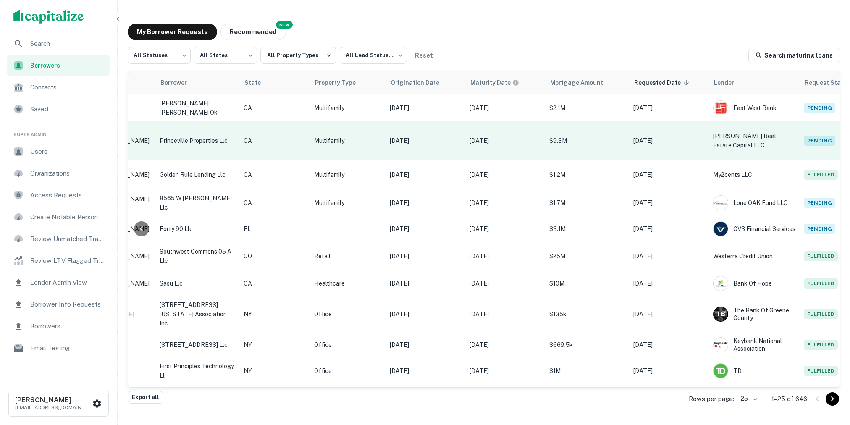
click at [661, 136] on p "[DATE]" at bounding box center [668, 140] width 71 height 9
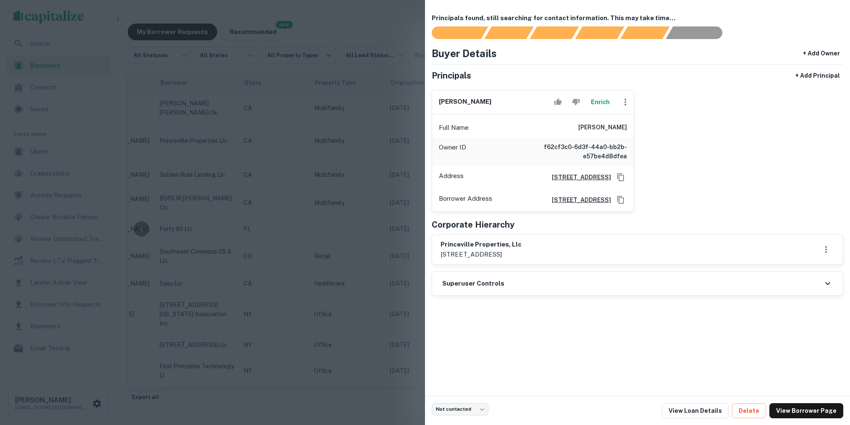
click at [366, 184] on div at bounding box center [425, 212] width 850 height 425
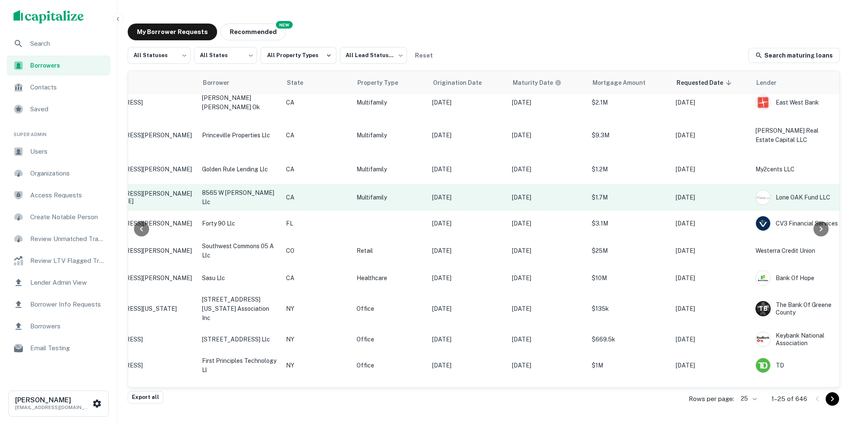
scroll to position [0, 148]
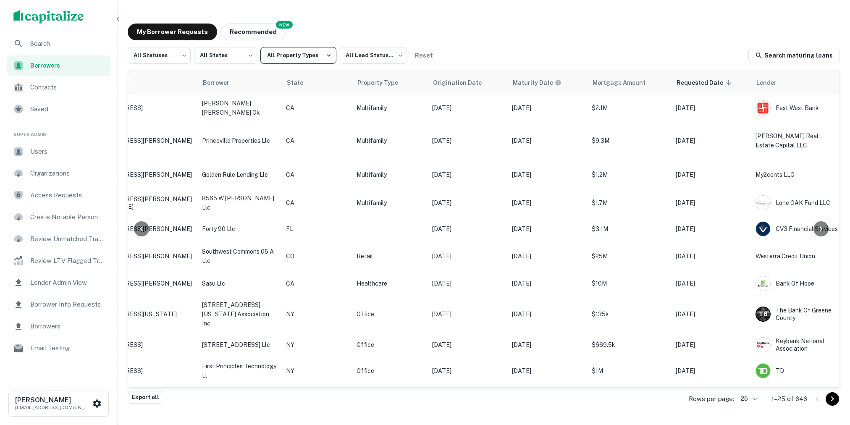
click at [325, 55] on icon "button" at bounding box center [329, 56] width 8 height 8
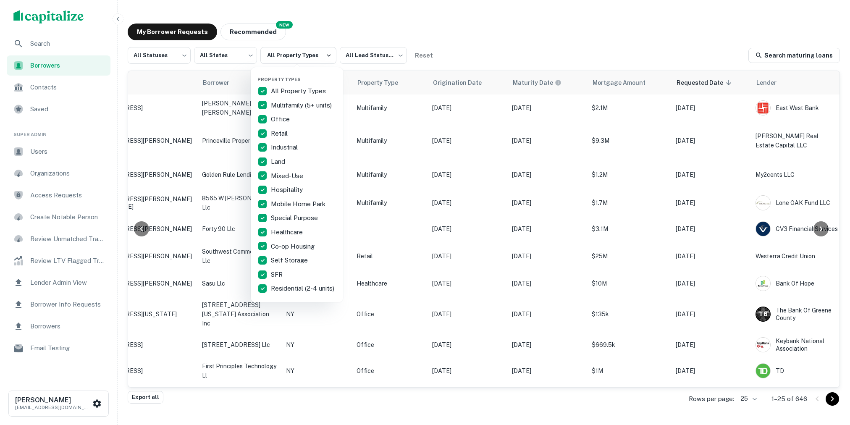
click at [335, 42] on div at bounding box center [425, 212] width 850 height 425
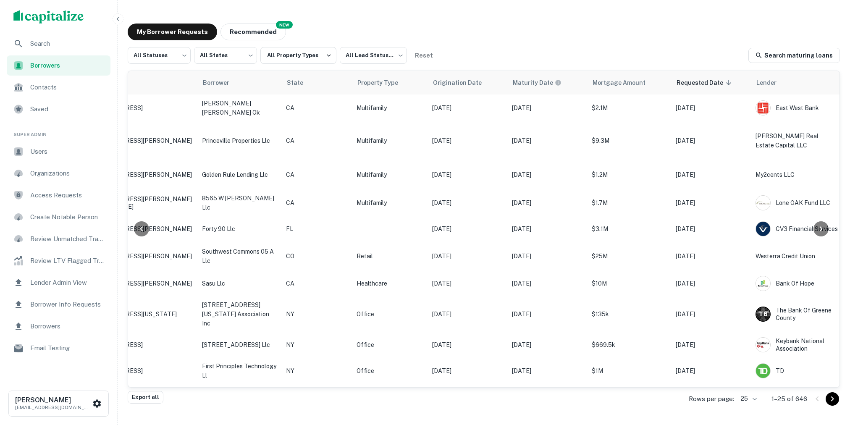
click at [335, 42] on div "My Borrower Requests NEW Recommended All Statuses *** ​ All States *** ​ All Pr…" at bounding box center [484, 208] width 726 height 383
click at [67, 40] on span "Search" at bounding box center [67, 44] width 75 height 10
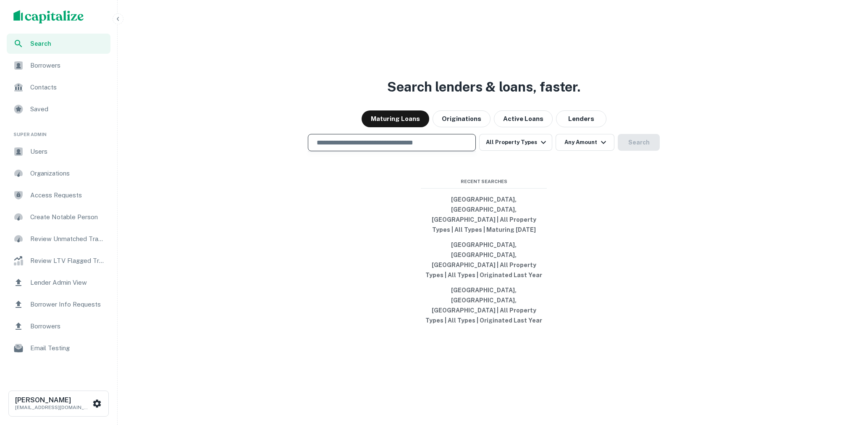
click at [416, 147] on input "text" at bounding box center [392, 143] width 160 height 10
click at [323, 193] on div at bounding box center [392, 172] width 168 height 42
click at [388, 147] on input "text" at bounding box center [392, 143] width 160 height 10
type input "**********"
click at [633, 151] on button "Search" at bounding box center [639, 142] width 42 height 17
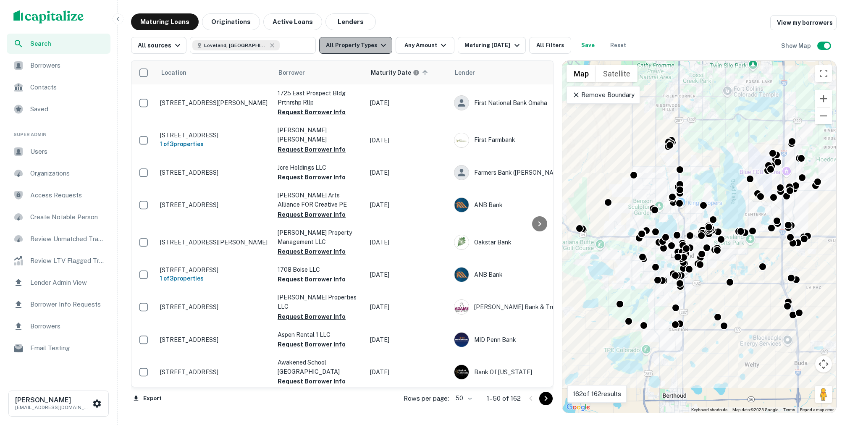
click at [378, 47] on icon "button" at bounding box center [383, 45] width 10 height 10
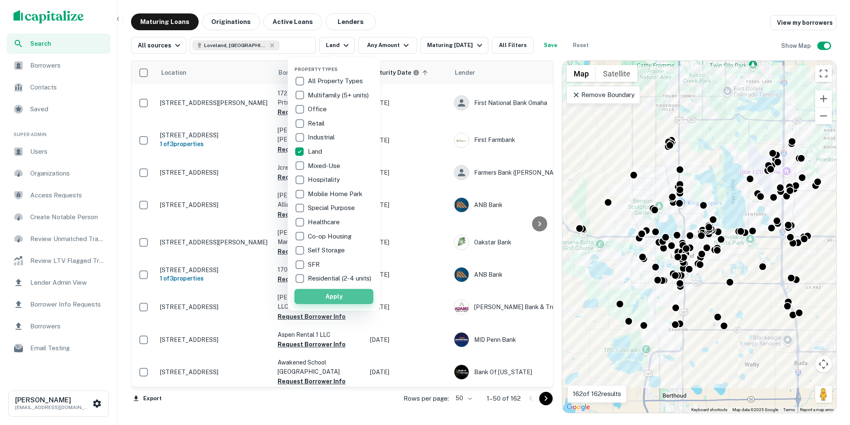
click at [341, 302] on button "Apply" at bounding box center [333, 296] width 79 height 15
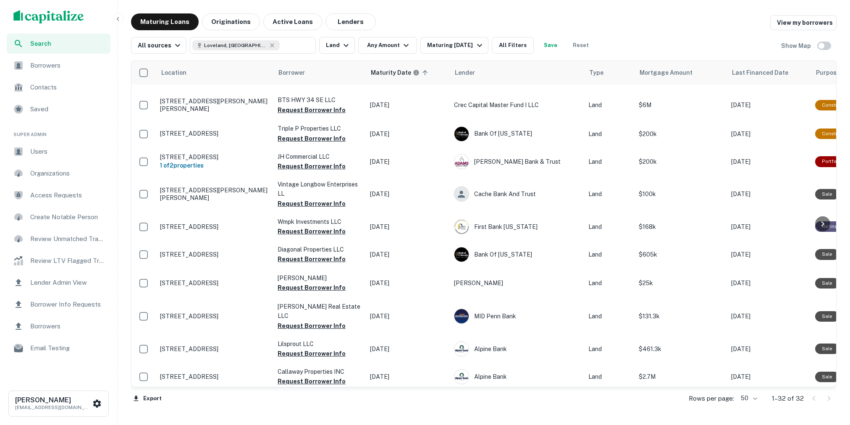
scroll to position [24, 0]
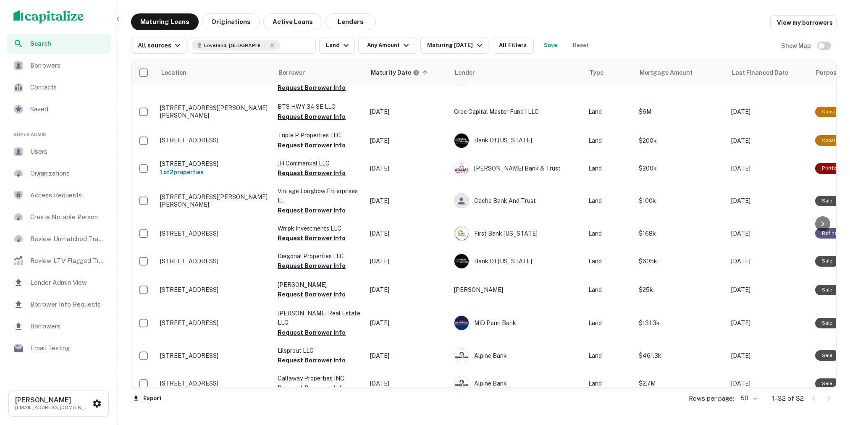
click at [816, 55] on div "Location Borrower Maturity Date sorted ascending Lender Type Mortgage Amount La…" at bounding box center [484, 234] width 706 height 360
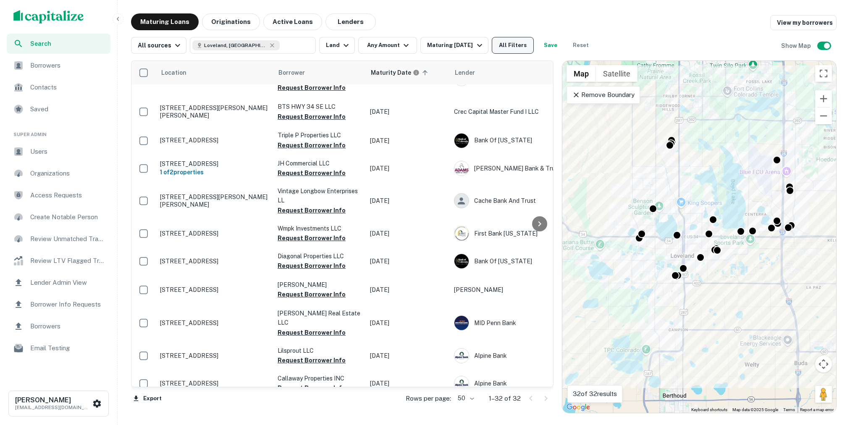
click at [505, 41] on button "All Filters" at bounding box center [513, 45] width 42 height 17
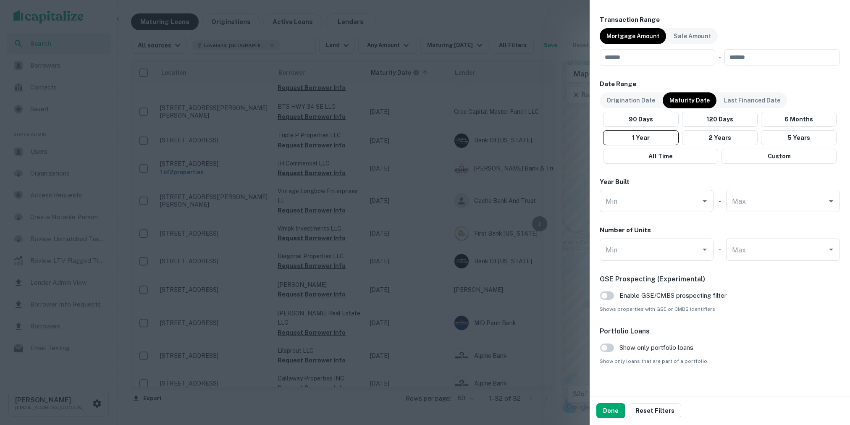
scroll to position [430, 0]
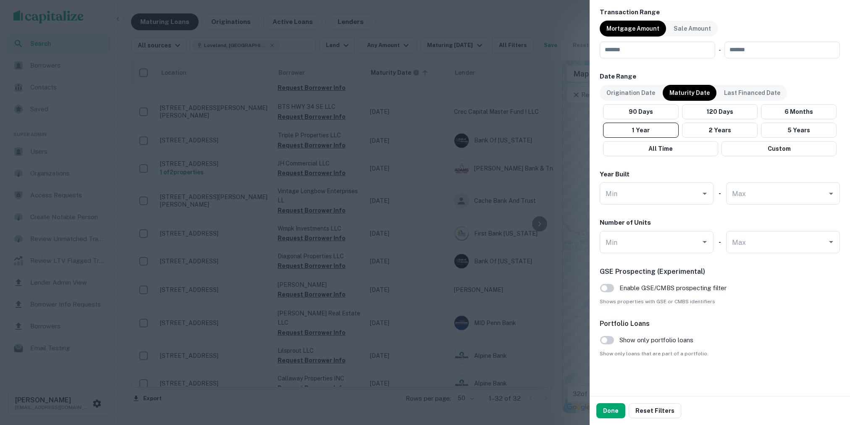
click at [551, 245] on div at bounding box center [425, 212] width 850 height 425
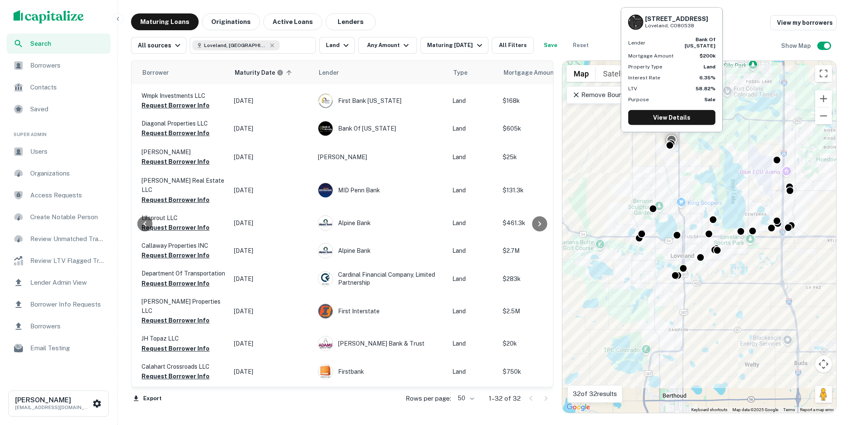
scroll to position [170, 136]
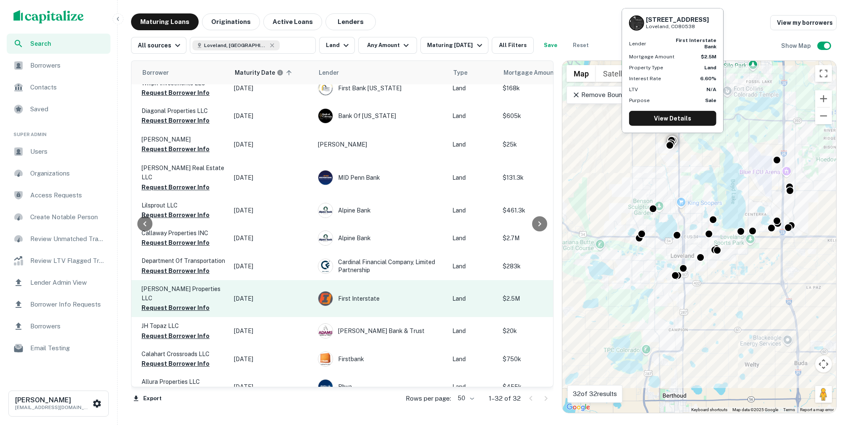
click at [212, 284] on p "Kuck Properties LLC" at bounding box center [184, 293] width 84 height 18
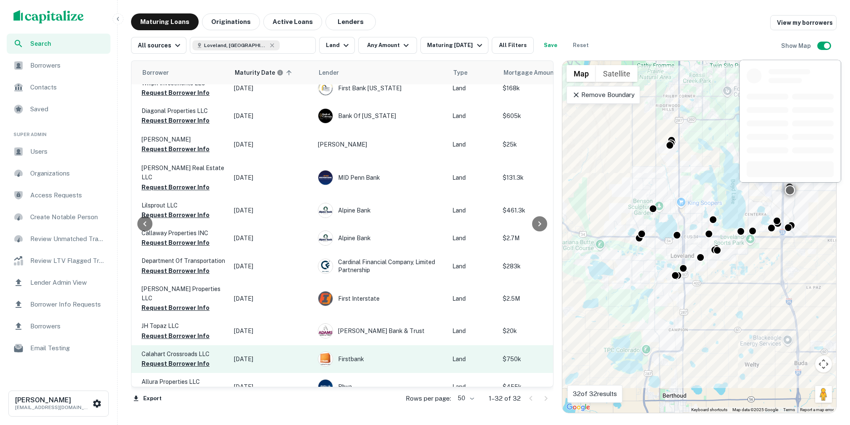
scroll to position [171, 0]
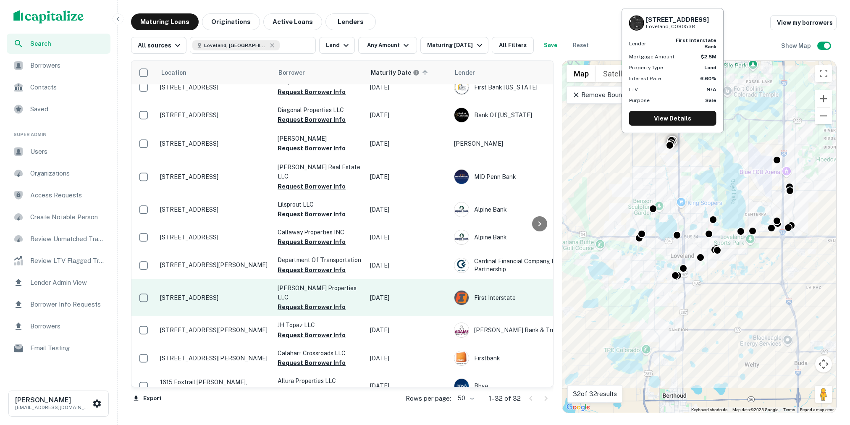
click at [231, 294] on p "450 W 71st St Loveland, CO80538" at bounding box center [214, 298] width 109 height 8
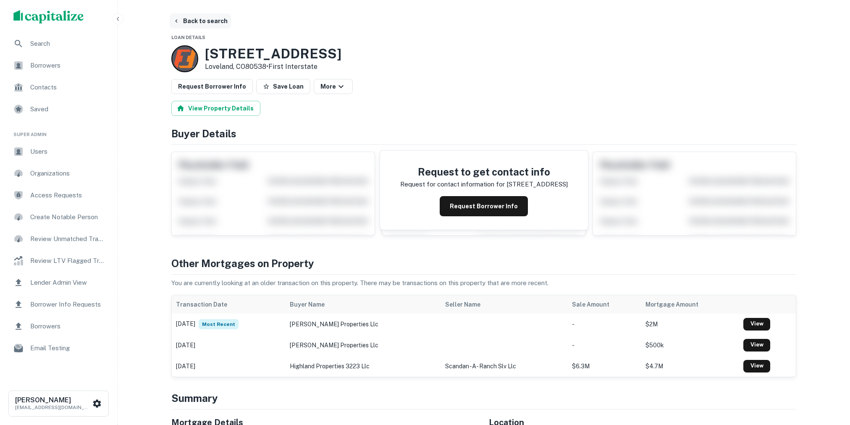
click at [221, 23] on button "Back to search" at bounding box center [200, 20] width 61 height 15
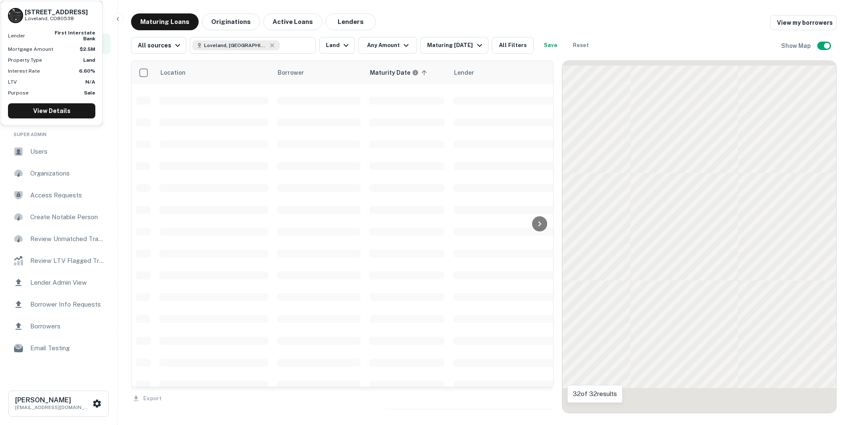
scroll to position [171, 0]
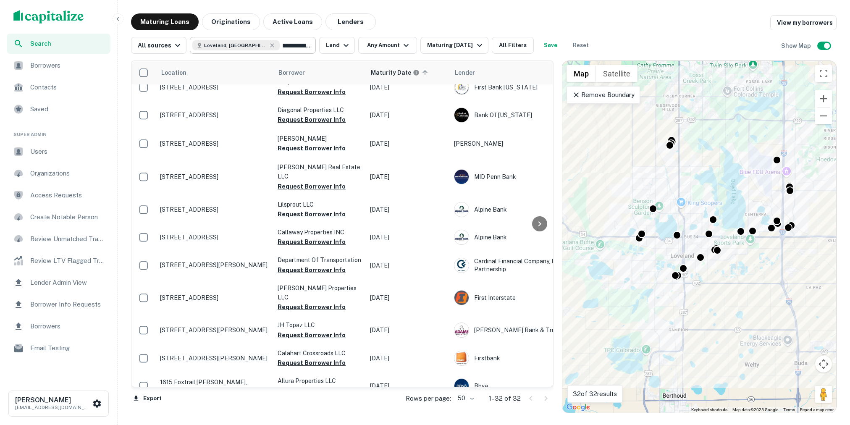
click at [297, 47] on div "**********" at bounding box center [253, 45] width 126 height 17
click at [273, 48] on input "**********" at bounding box center [245, 45] width 107 height 12
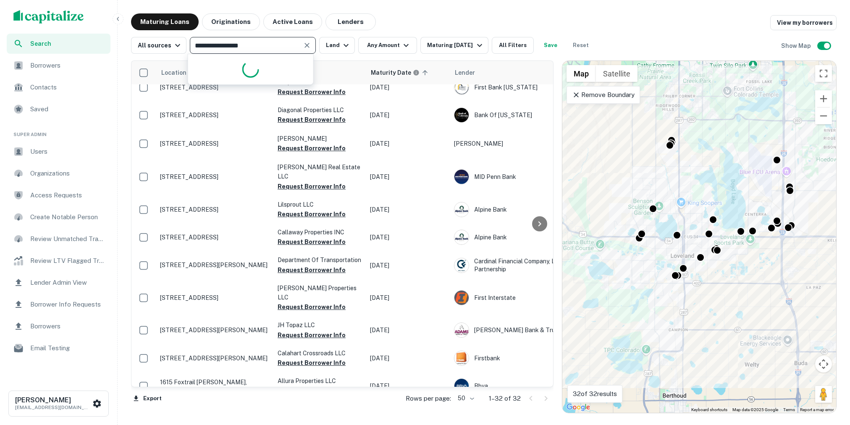
click at [273, 48] on input "**********" at bounding box center [245, 45] width 107 height 12
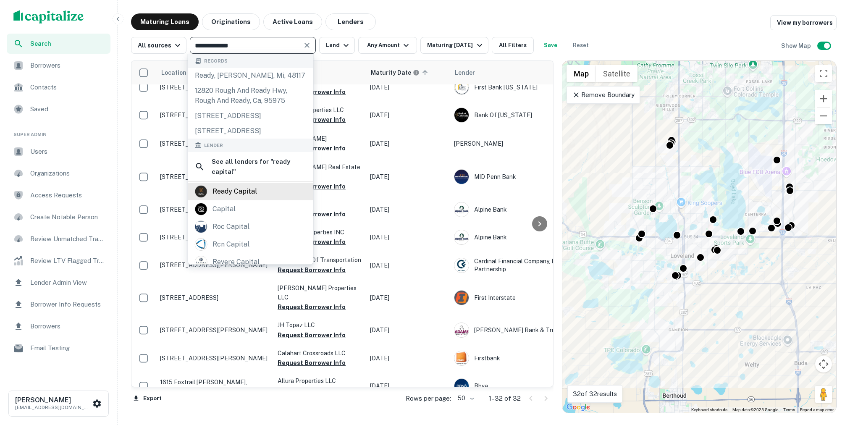
type input "**********"
click at [238, 198] on div "ready capital" at bounding box center [235, 191] width 45 height 13
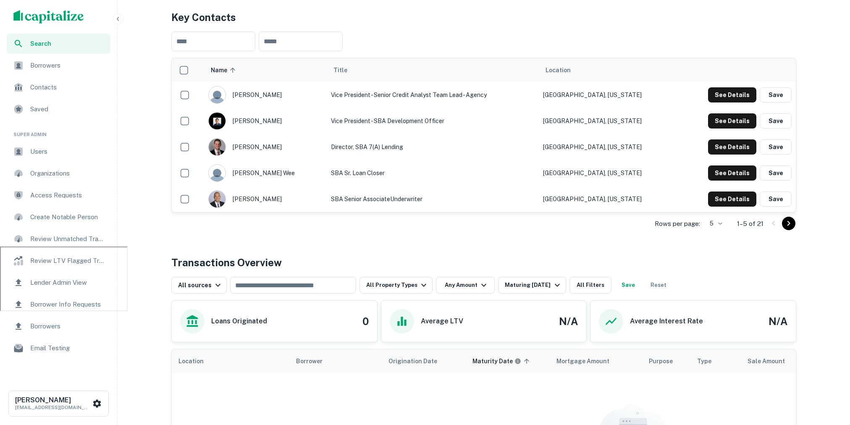
scroll to position [242, 0]
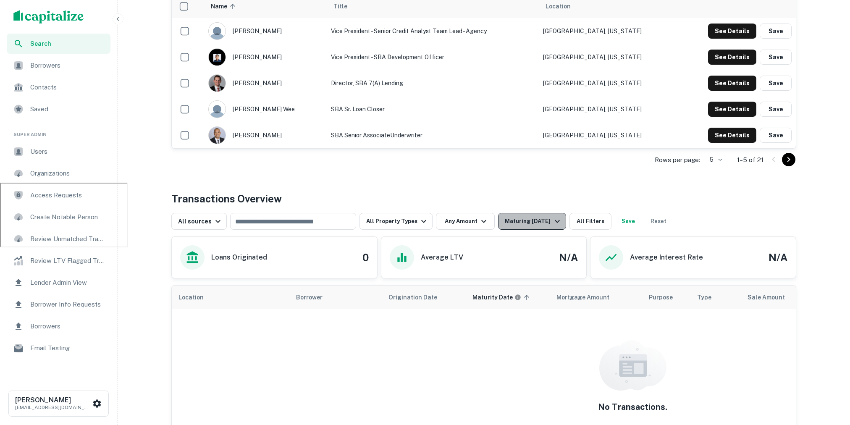
click at [552, 216] on icon "button" at bounding box center [557, 221] width 10 height 10
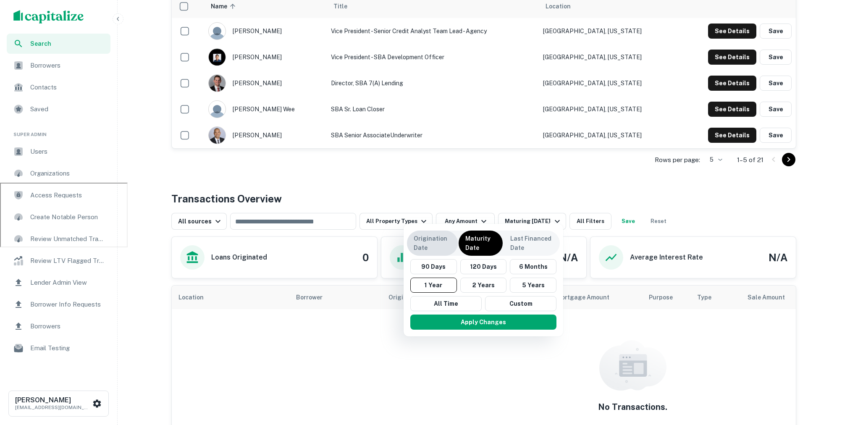
click at [441, 250] on p "Origination Date" at bounding box center [432, 243] width 37 height 18
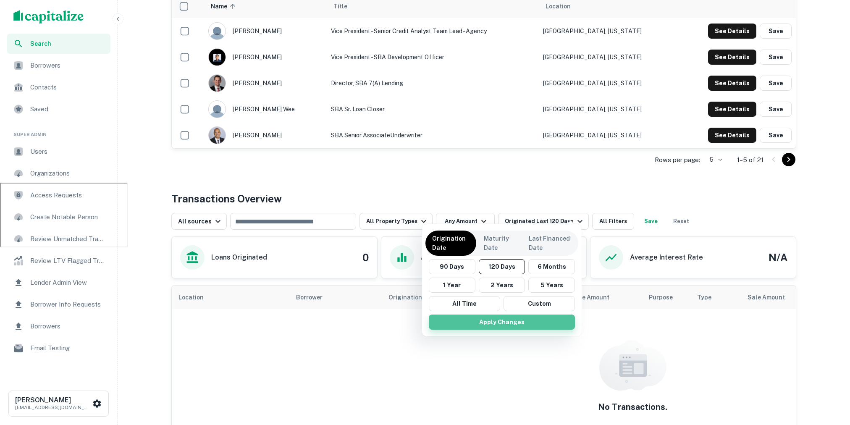
click at [476, 321] on button "Apply Changes" at bounding box center [502, 322] width 146 height 15
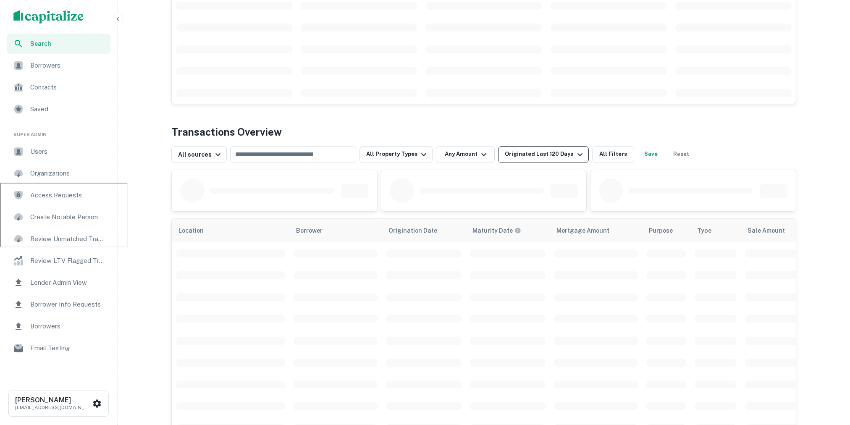
click at [575, 150] on icon "button" at bounding box center [580, 155] width 10 height 10
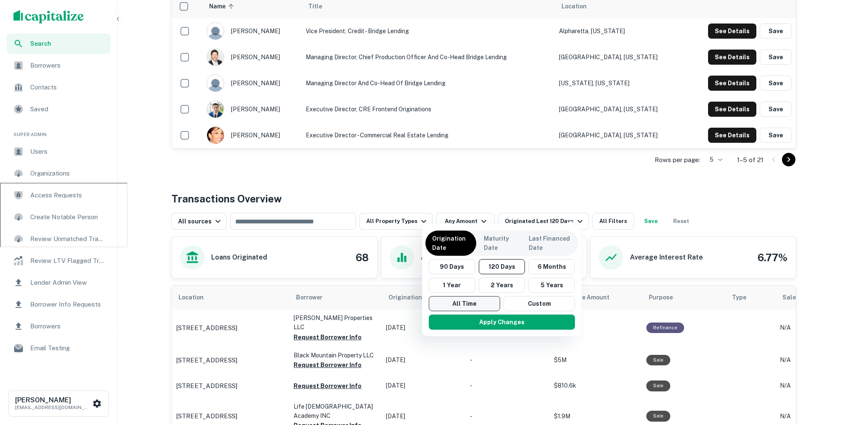
click at [457, 301] on button "All Time" at bounding box center [464, 303] width 71 height 15
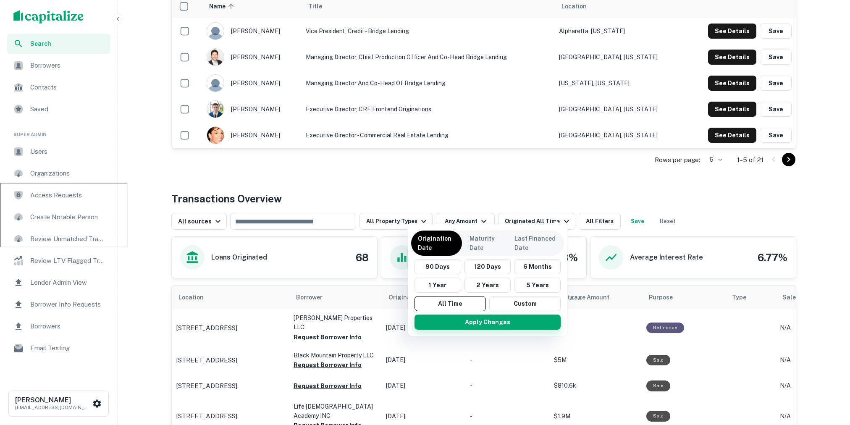
click at [468, 318] on button "Apply Changes" at bounding box center [488, 322] width 146 height 15
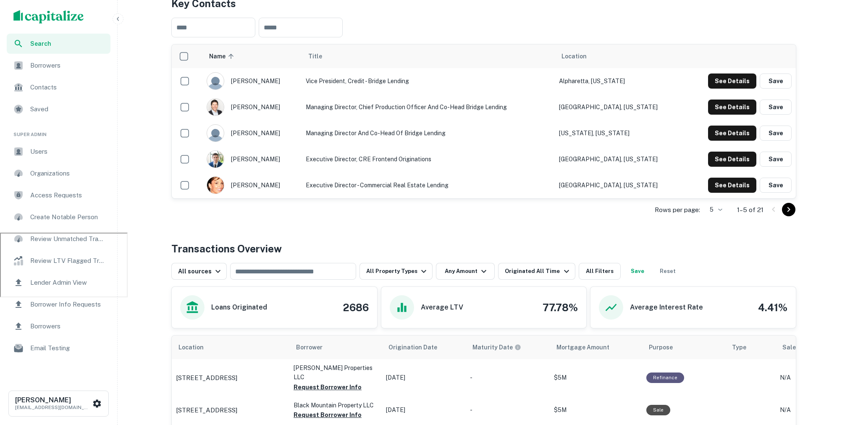
scroll to position [197, 0]
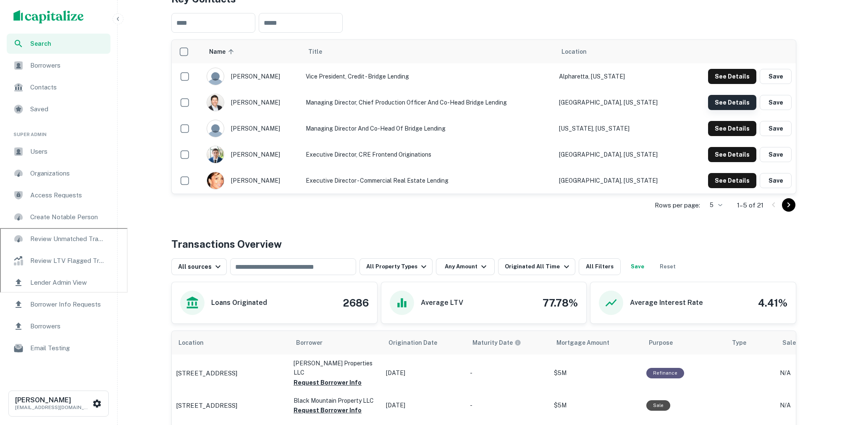
click at [732, 84] on button "See Details" at bounding box center [732, 76] width 48 height 15
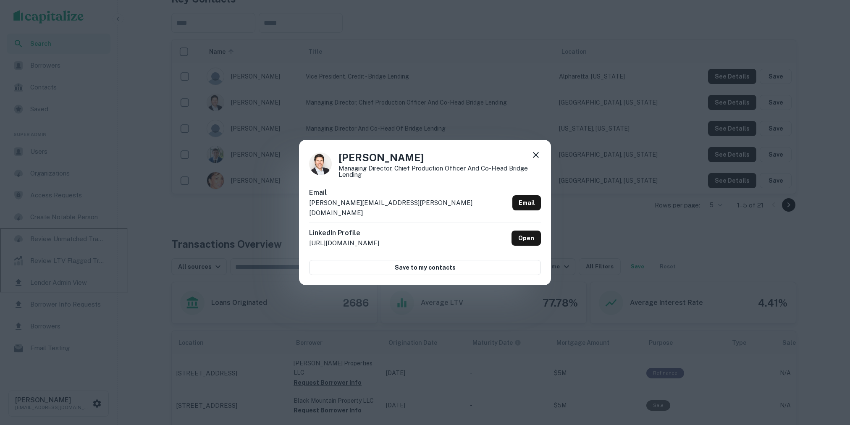
click at [535, 158] on icon at bounding box center [536, 155] width 6 height 6
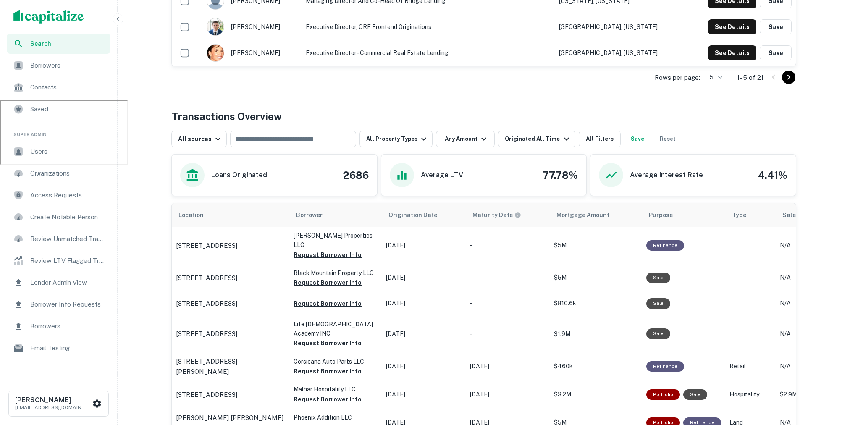
scroll to position [324, 0]
drag, startPoint x: 338, startPoint y: 164, endPoint x: 375, endPoint y: 166, distance: 36.6
click at [375, 166] on div "Loans Originated 2686" at bounding box center [274, 175] width 205 height 41
click at [552, 136] on button "Originated All Time" at bounding box center [536, 139] width 77 height 17
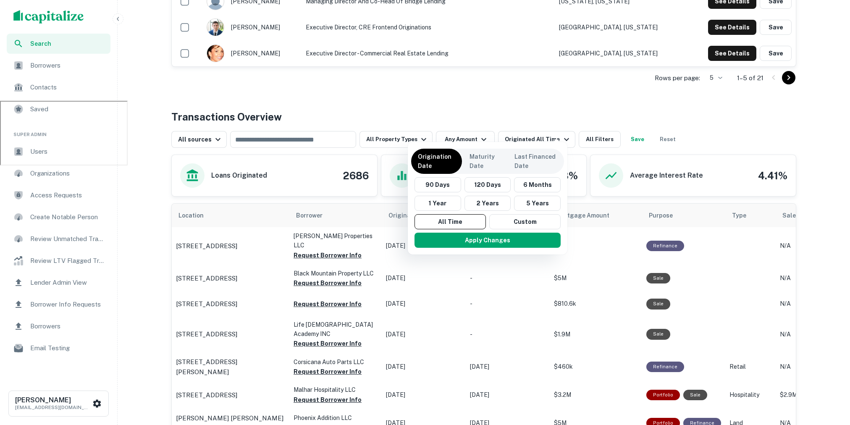
click at [526, 108] on div at bounding box center [425, 212] width 850 height 425
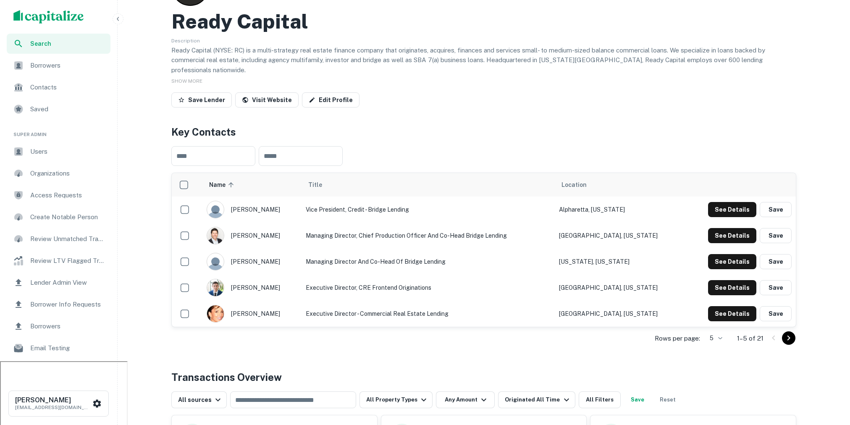
scroll to position [44, 0]
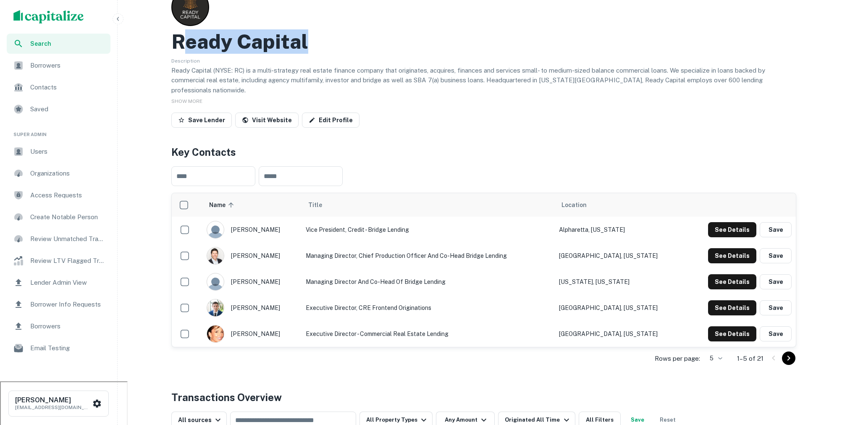
drag, startPoint x: 316, startPoint y: 44, endPoint x: 184, endPoint y: 50, distance: 132.9
click at [184, 50] on div "Ready Capital" at bounding box center [483, 41] width 625 height 24
click at [386, 47] on div "Ready Capital" at bounding box center [483, 41] width 625 height 24
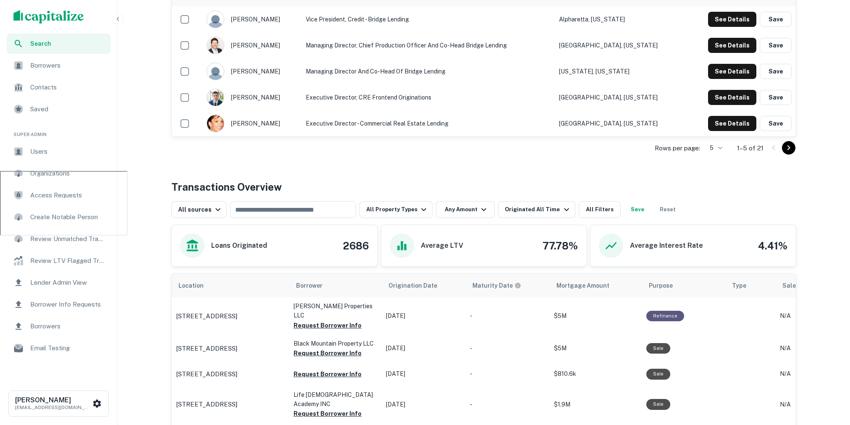
scroll to position [334, 0]
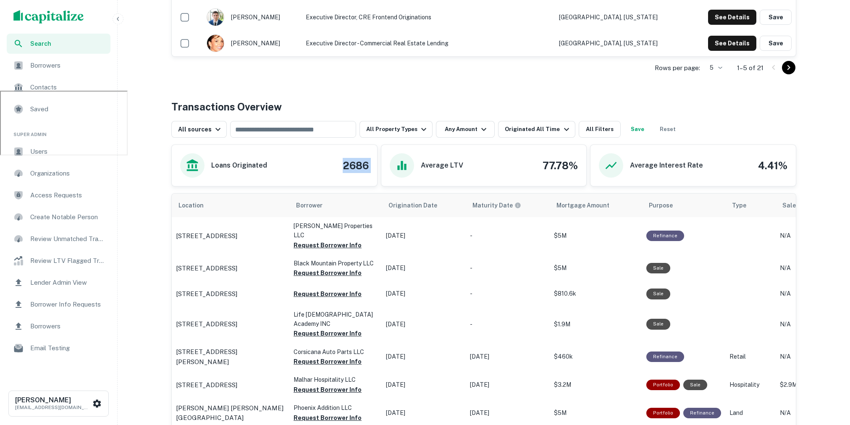
drag, startPoint x: 340, startPoint y: 156, endPoint x: 386, endPoint y: 161, distance: 46.4
click at [386, 161] on div "Loans Originated 2686 Average LTV 77.78% Average Interest Rate 4.41%" at bounding box center [483, 165] width 625 height 42
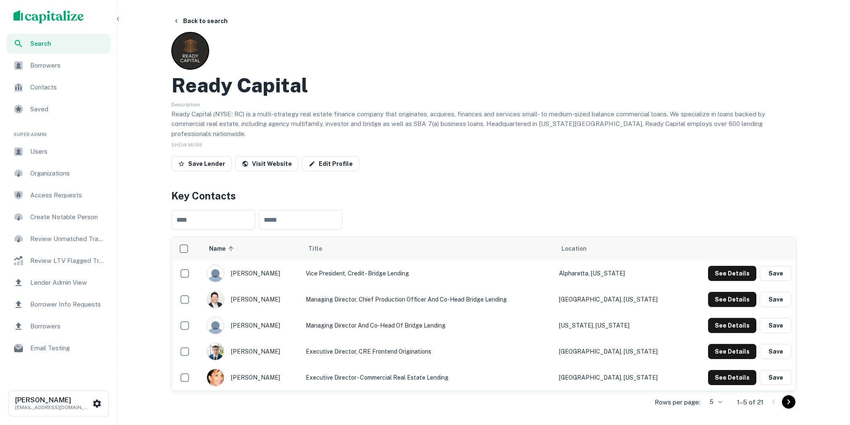
click at [68, 18] on img "scrollable content" at bounding box center [48, 16] width 71 height 13
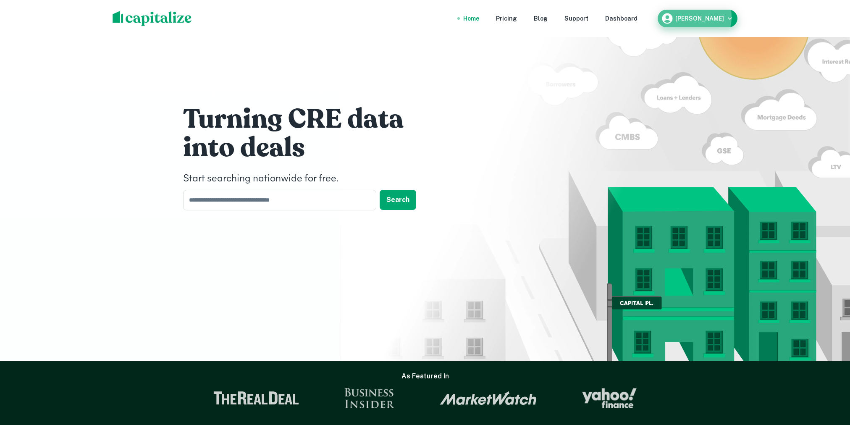
click at [688, 17] on h6 "[PERSON_NAME]" at bounding box center [699, 19] width 49 height 6
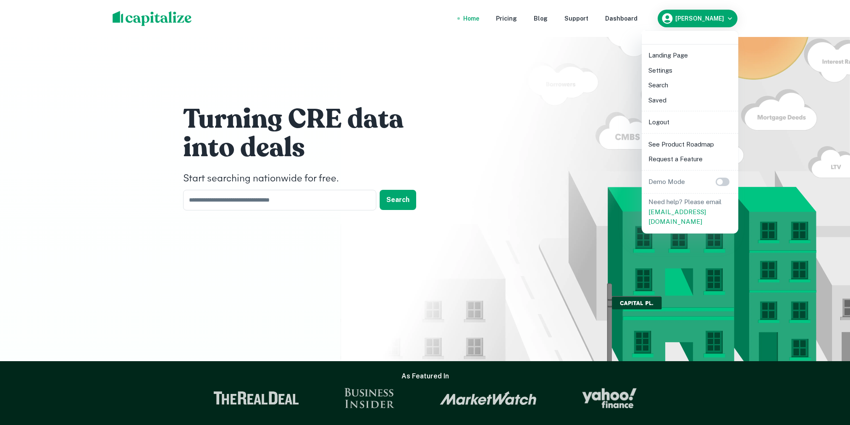
click at [669, 124] on li "Logout" at bounding box center [690, 122] width 90 height 15
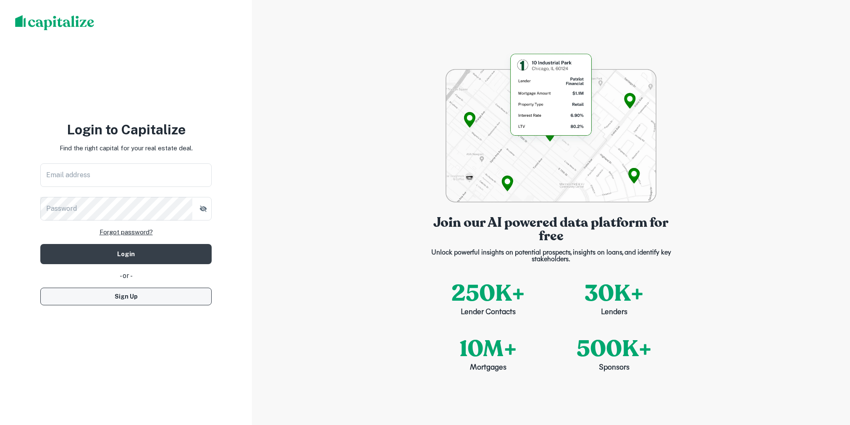
click at [144, 302] on button "Sign Up" at bounding box center [125, 297] width 171 height 18
select select "**"
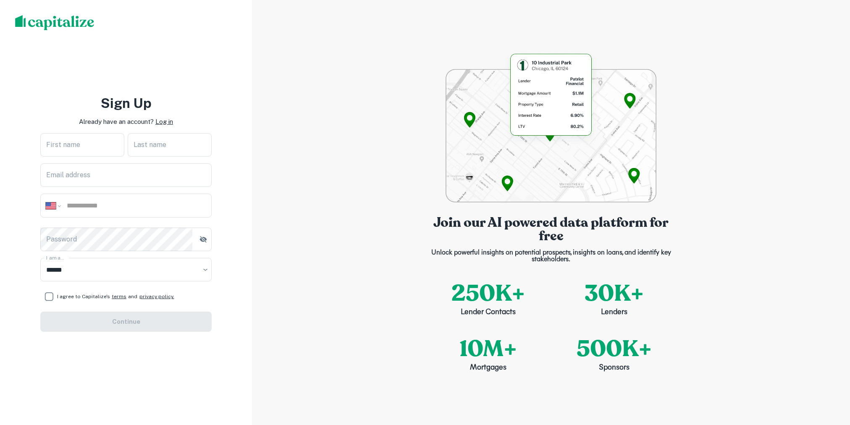
click at [61, 13] on div "**********" at bounding box center [126, 212] width 252 height 425
click at [60, 18] on img at bounding box center [54, 22] width 79 height 15
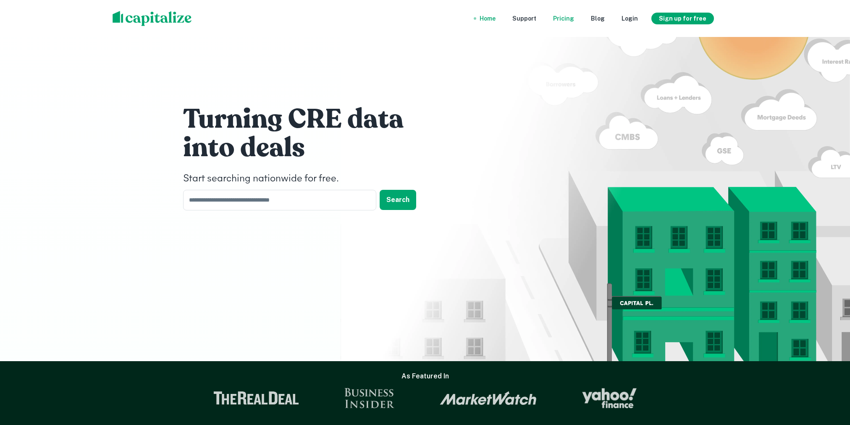
click at [568, 18] on div "Pricing" at bounding box center [563, 18] width 21 height 9
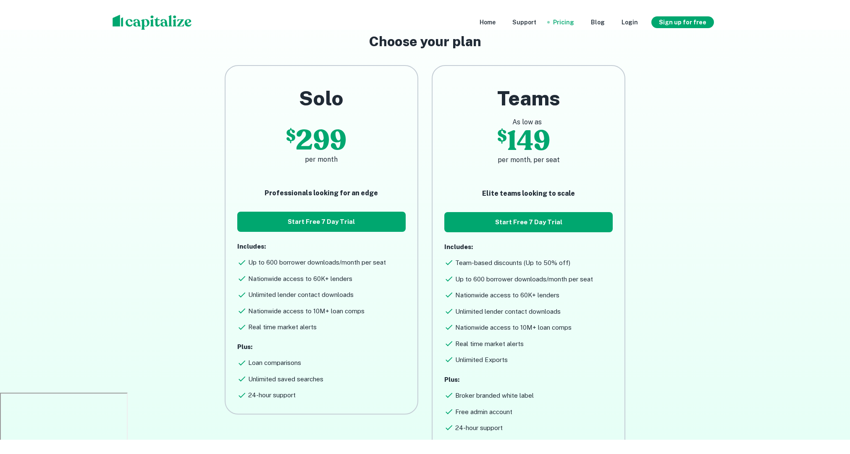
scroll to position [66, 0]
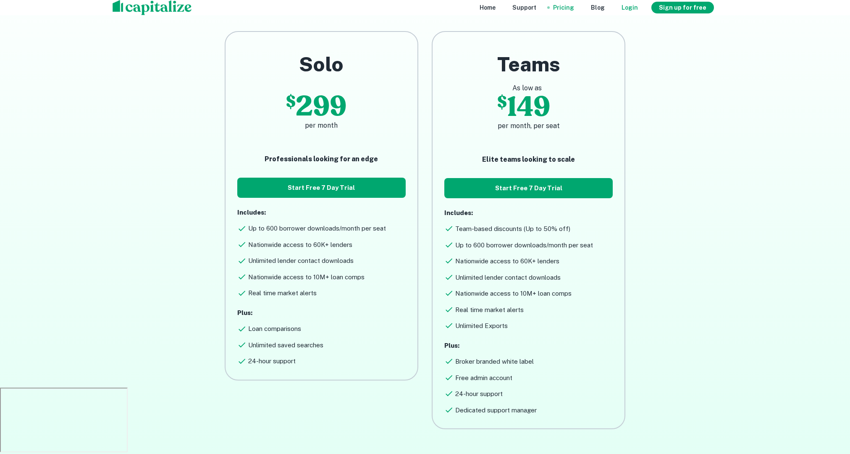
click at [635, 12] on div "Login" at bounding box center [630, 7] width 16 height 9
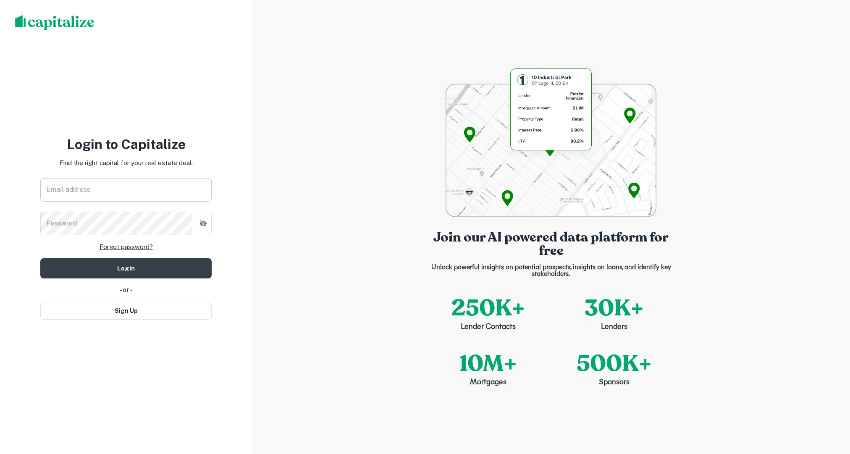
click at [180, 183] on input "Email address" at bounding box center [125, 190] width 171 height 24
type input "**********"
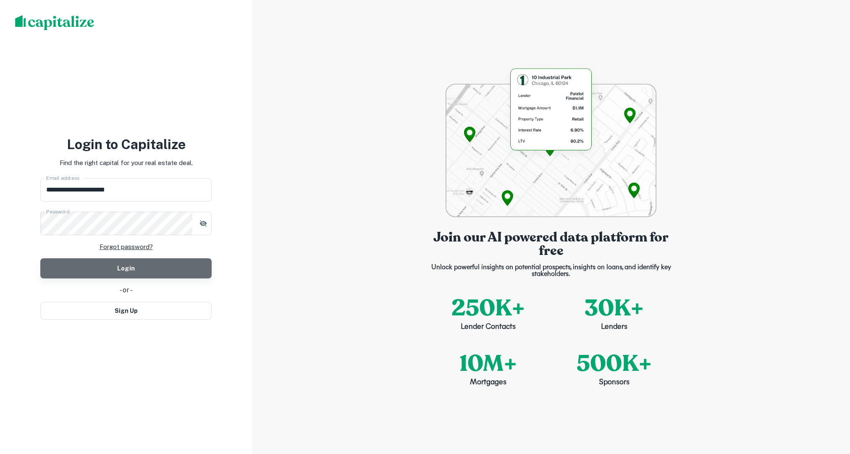
click at [165, 268] on button "Login" at bounding box center [125, 268] width 171 height 20
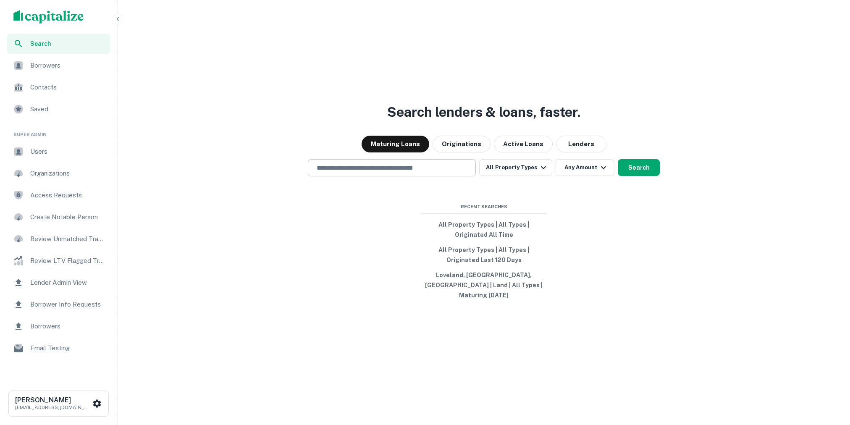
click at [432, 171] on input "text" at bounding box center [392, 168] width 160 height 10
type input "*******"
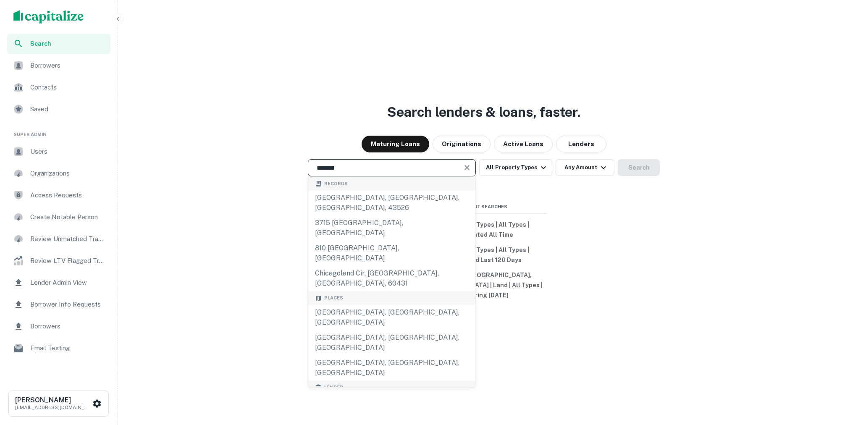
click at [441, 173] on input "*******" at bounding box center [386, 168] width 148 height 10
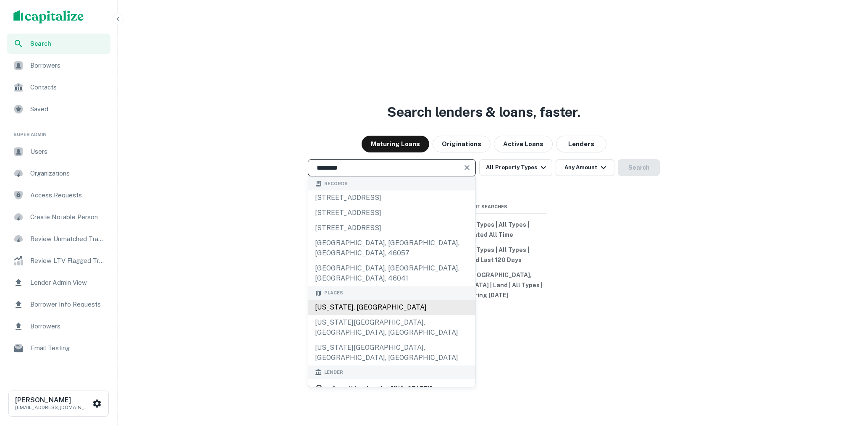
click at [373, 307] on div "Michigan, USA" at bounding box center [391, 307] width 167 height 15
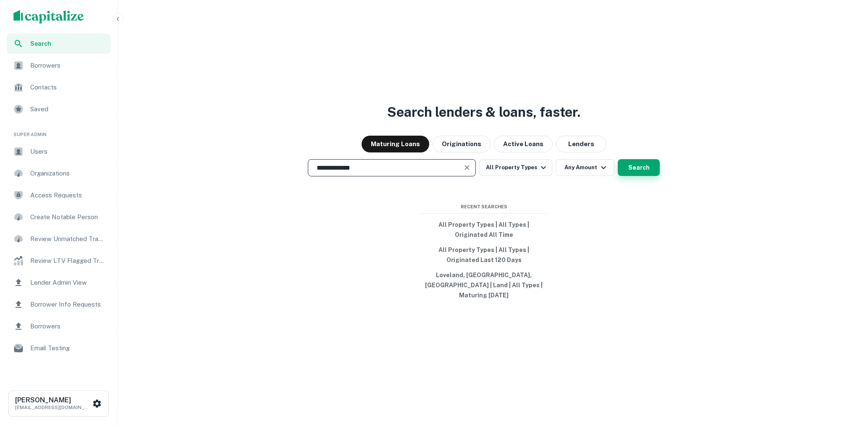
type input "**********"
click at [641, 167] on button "Search" at bounding box center [639, 167] width 42 height 17
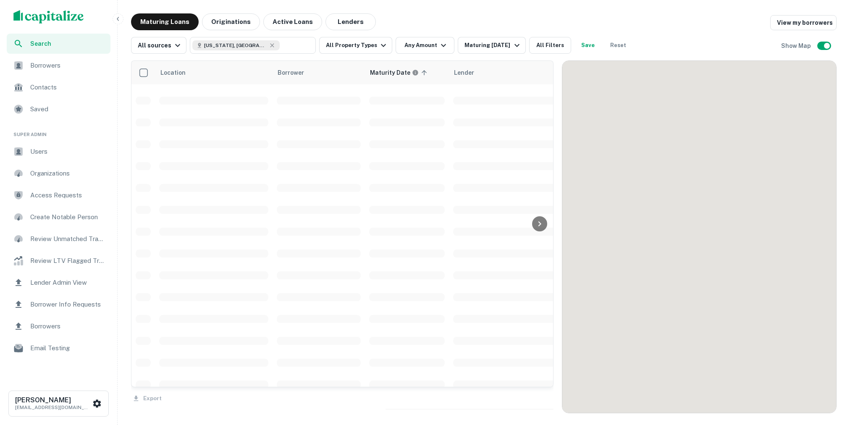
scroll to position [171, 0]
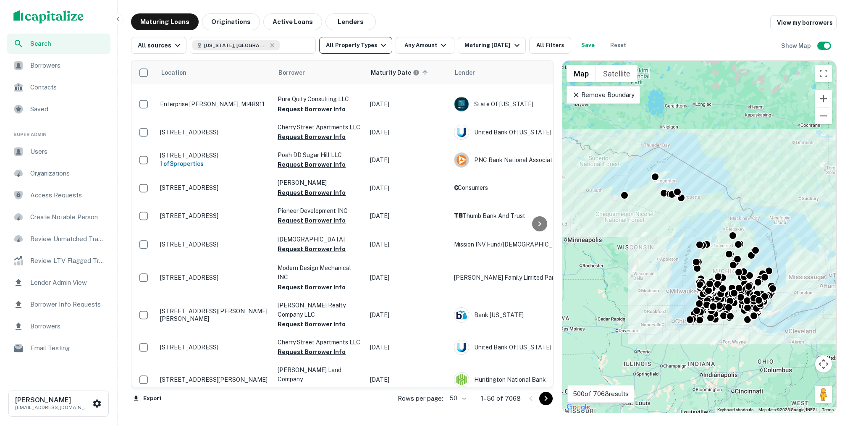
click at [380, 47] on icon "button" at bounding box center [383, 45] width 10 height 10
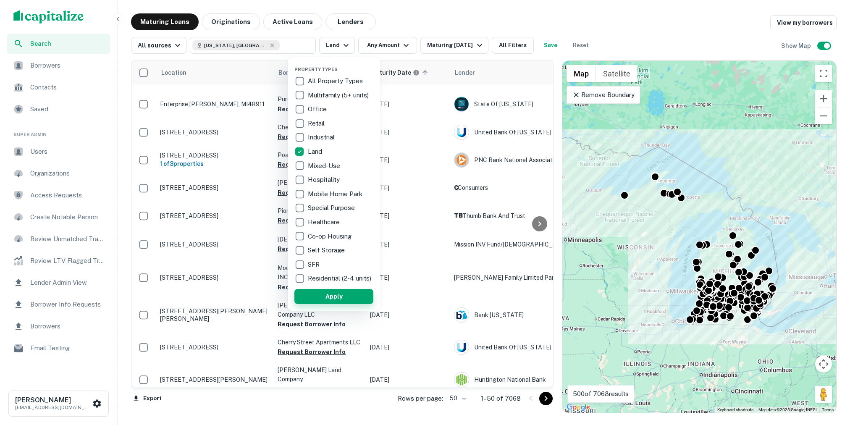
click at [312, 298] on button "Apply" at bounding box center [333, 296] width 79 height 15
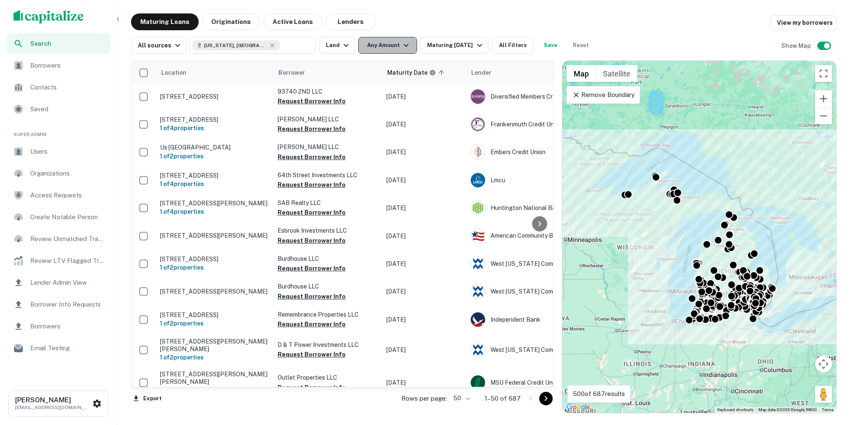
click at [404, 50] on icon "button" at bounding box center [406, 45] width 10 height 10
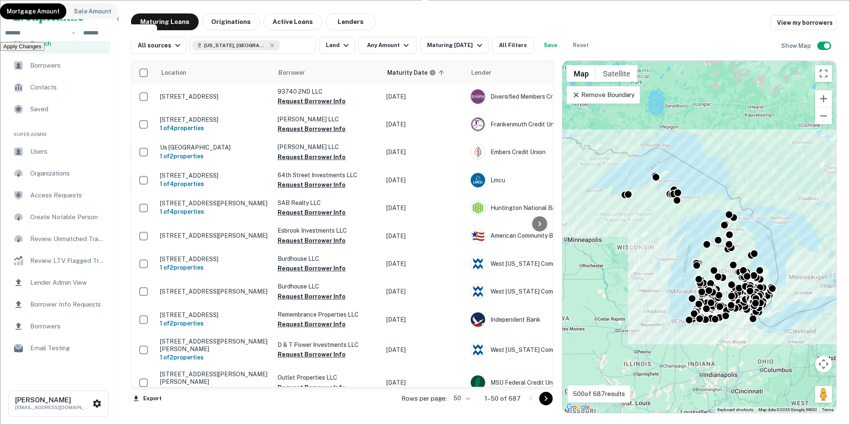
click at [79, 41] on input "number" at bounding box center [39, 32] width 79 height 17
type input "*******"
click at [45, 63] on button "Apply Changes" at bounding box center [22, 58] width 45 height 9
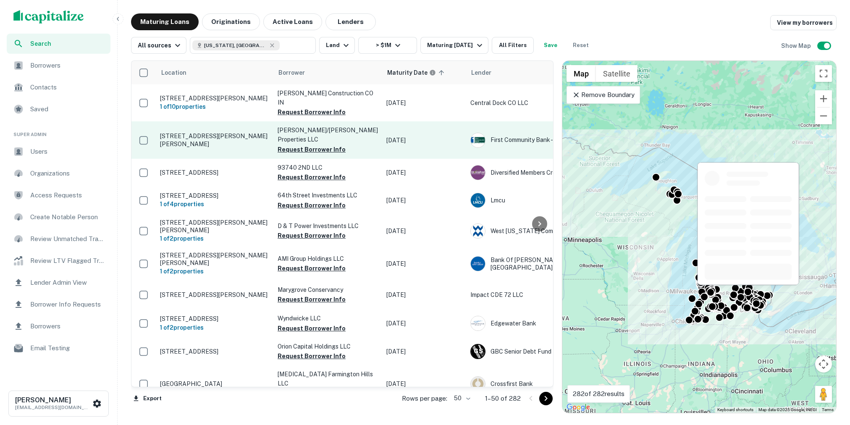
click at [208, 134] on p "1331 N Leroy St Fenton, MI48430" at bounding box center [214, 139] width 109 height 15
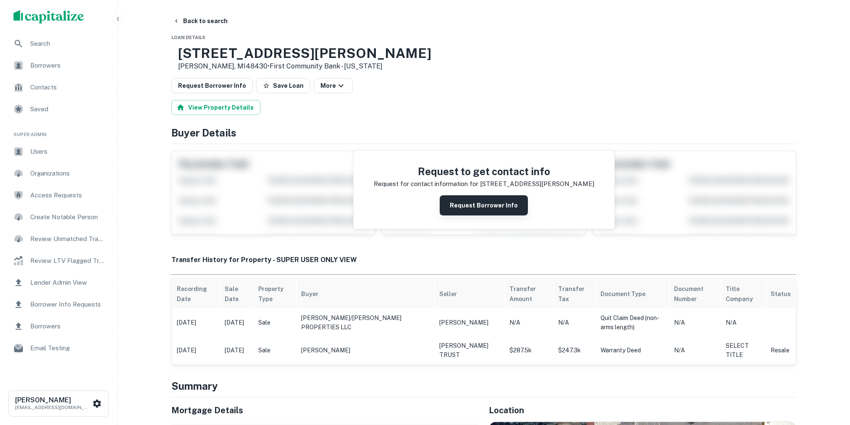
click at [460, 209] on button "Request Borrower Info" at bounding box center [484, 205] width 88 height 20
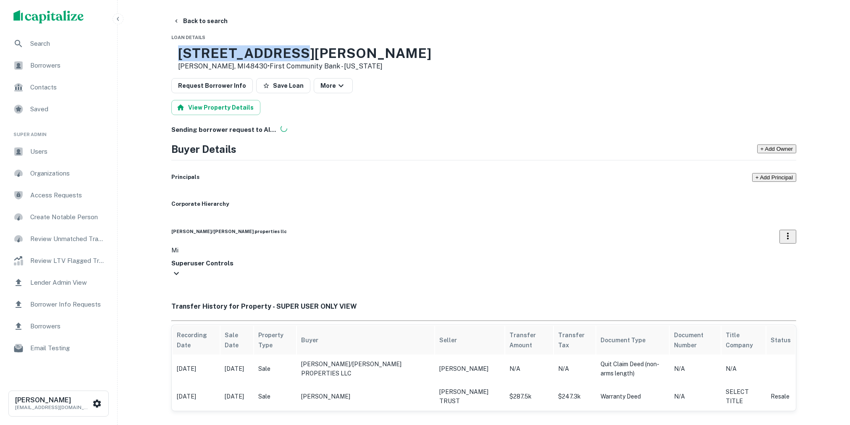
drag, startPoint x: 317, startPoint y: 53, endPoint x: 199, endPoint y: 52, distance: 117.2
click at [199, 52] on div "1331 N LEROY ST Fenton, MI48430 • First Community Bank - Michigan" at bounding box center [301, 58] width 260 height 26
copy div "1331 N LEROY ST"
click at [212, 21] on button "Back to search" at bounding box center [200, 20] width 61 height 15
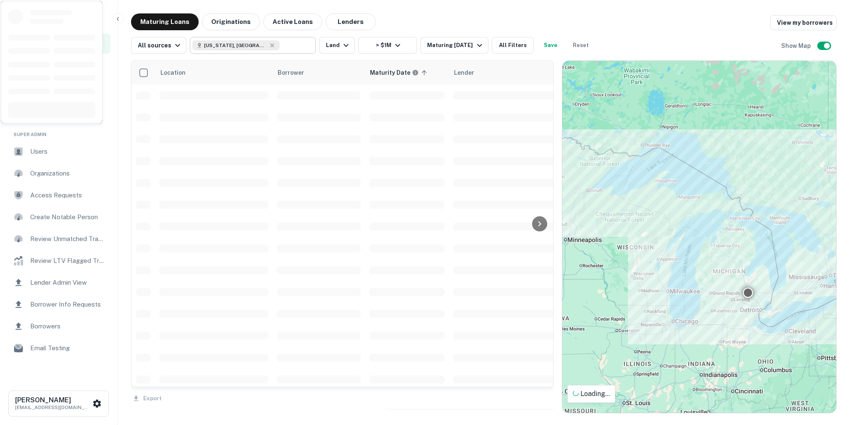
click at [280, 49] on input "text" at bounding box center [296, 45] width 32 height 12
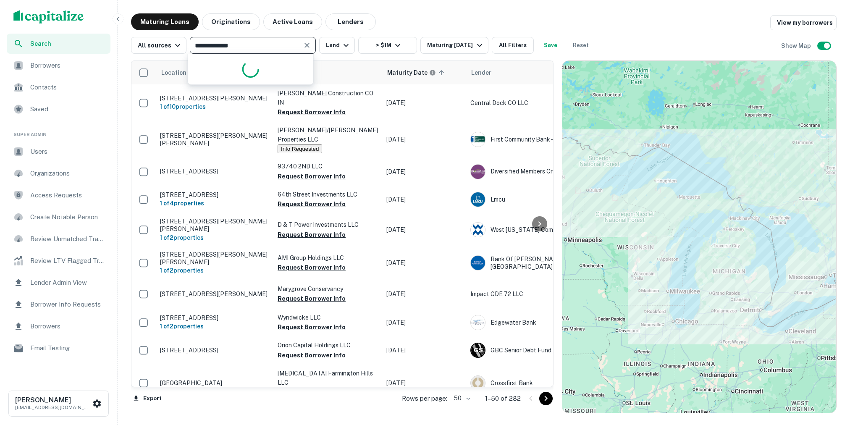
click at [268, 49] on input "**********" at bounding box center [245, 45] width 107 height 12
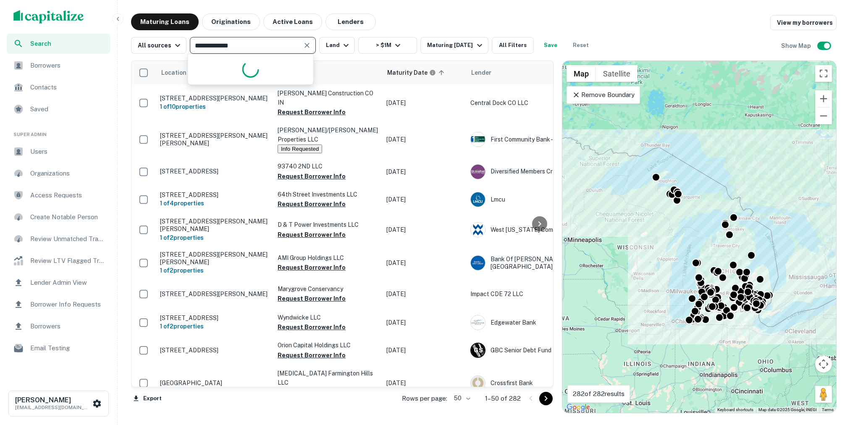
paste input "**"
type input "**********"
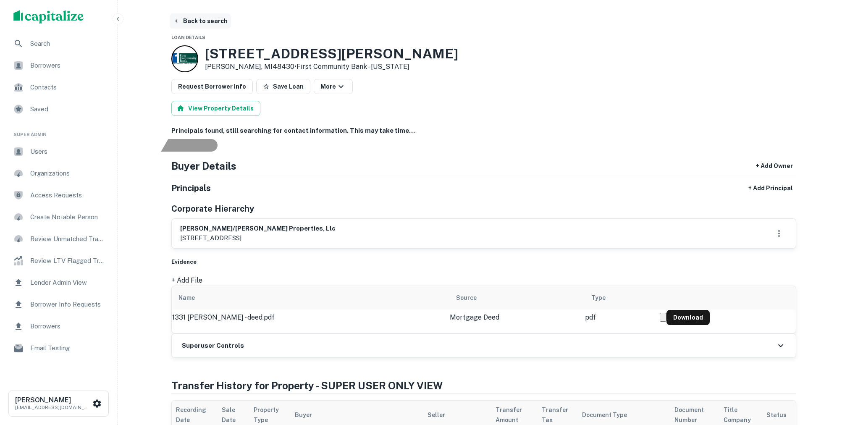
click at [219, 24] on button "Back to search" at bounding box center [200, 20] width 61 height 15
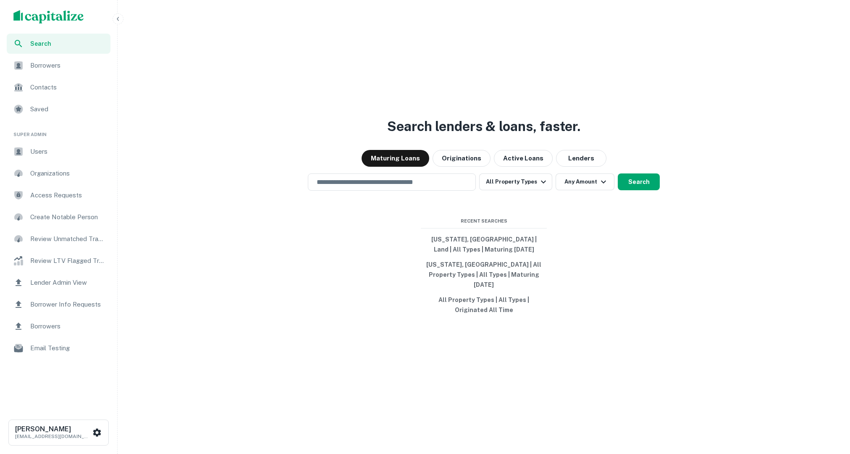
click at [62, 159] on div "Users" at bounding box center [59, 152] width 104 height 20
click at [423, 187] on input "text" at bounding box center [392, 182] width 160 height 10
click at [40, 17] on img "scrollable content" at bounding box center [48, 16] width 71 height 13
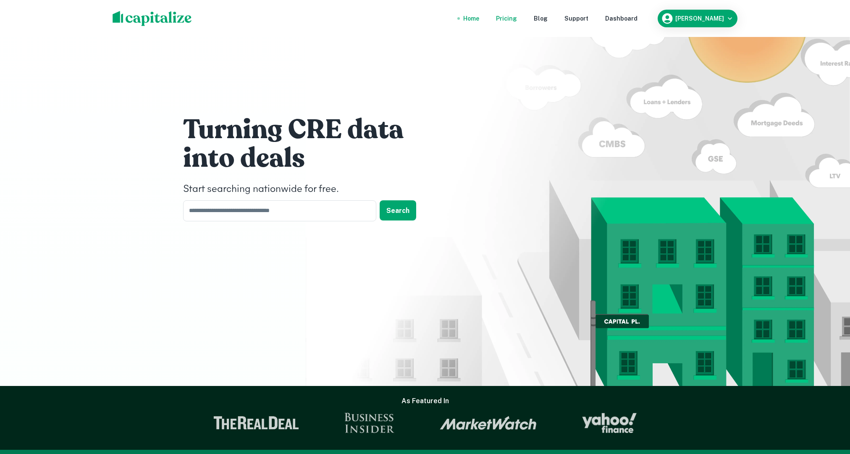
click at [517, 16] on div "Pricing" at bounding box center [506, 18] width 21 height 9
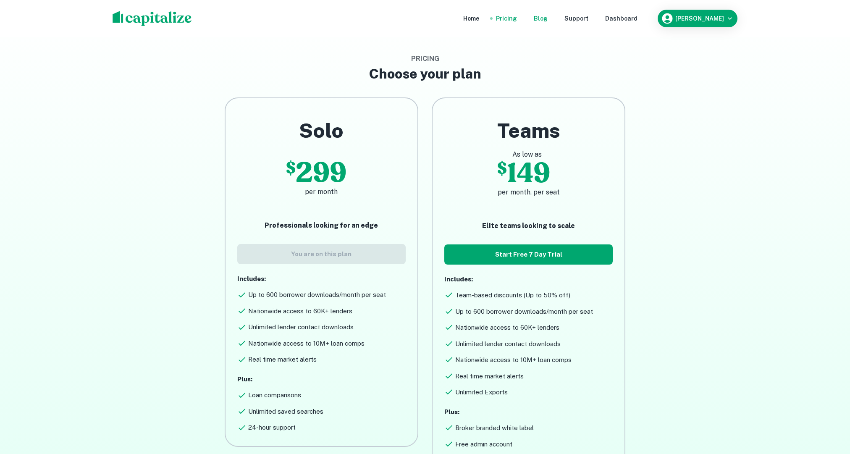
click at [548, 19] on div "Blog" at bounding box center [541, 18] width 14 height 9
click at [615, 24] on nav "Home Pricing Blog Support Dashboard" at bounding box center [550, 18] width 201 height 18
click at [632, 15] on div "Dashboard" at bounding box center [621, 18] width 32 height 9
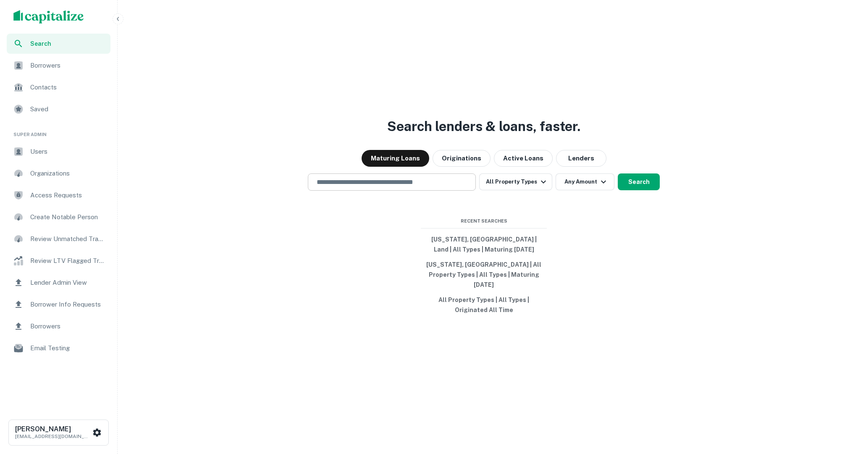
click at [434, 187] on input "text" at bounding box center [392, 182] width 160 height 10
click at [77, 306] on span "Borrower Info Requests" at bounding box center [67, 304] width 75 height 10
